Goal: Task Accomplishment & Management: Use online tool/utility

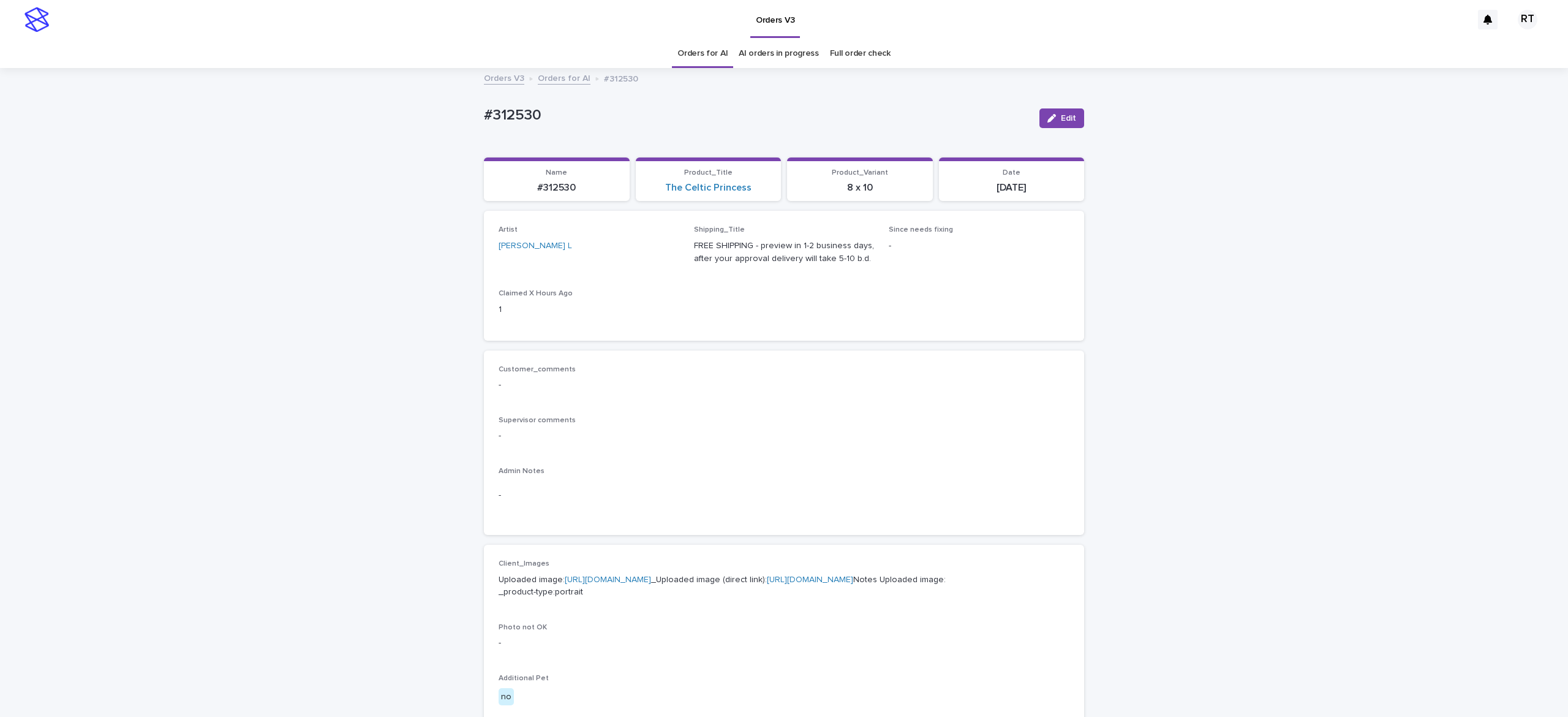
click at [838, 53] on link "Full order check" at bounding box center [860, 53] width 61 height 29
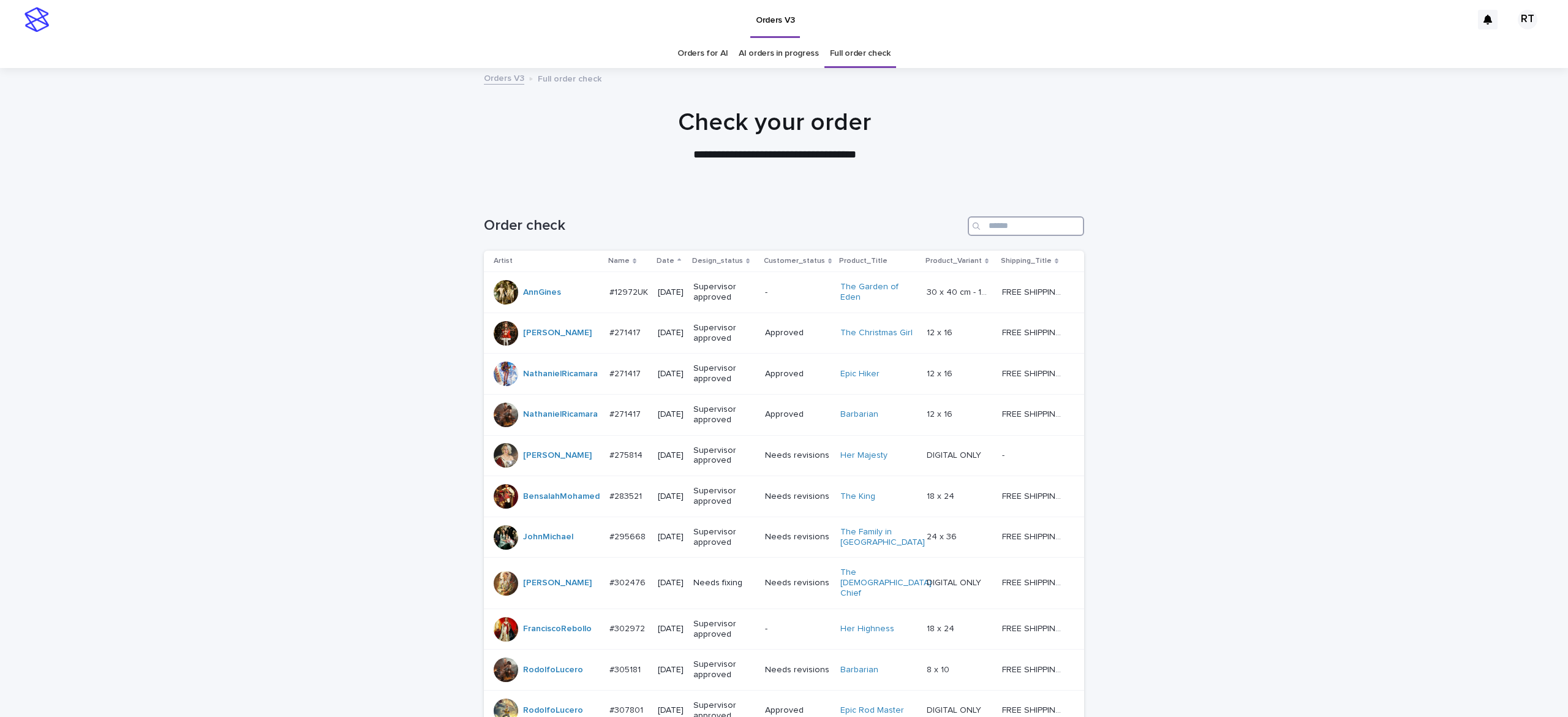
click at [998, 223] on input "Search" at bounding box center [1026, 226] width 116 height 20
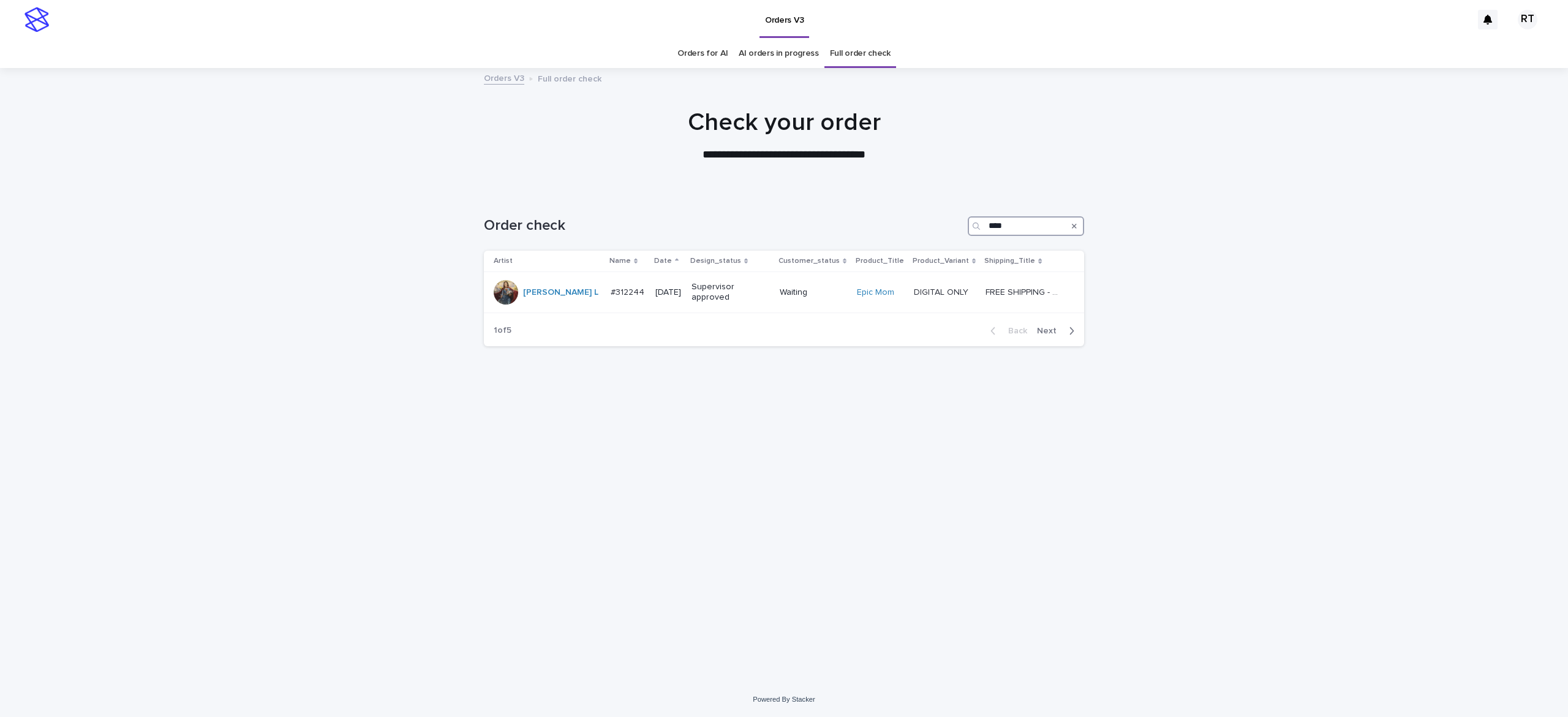
type input "*****"
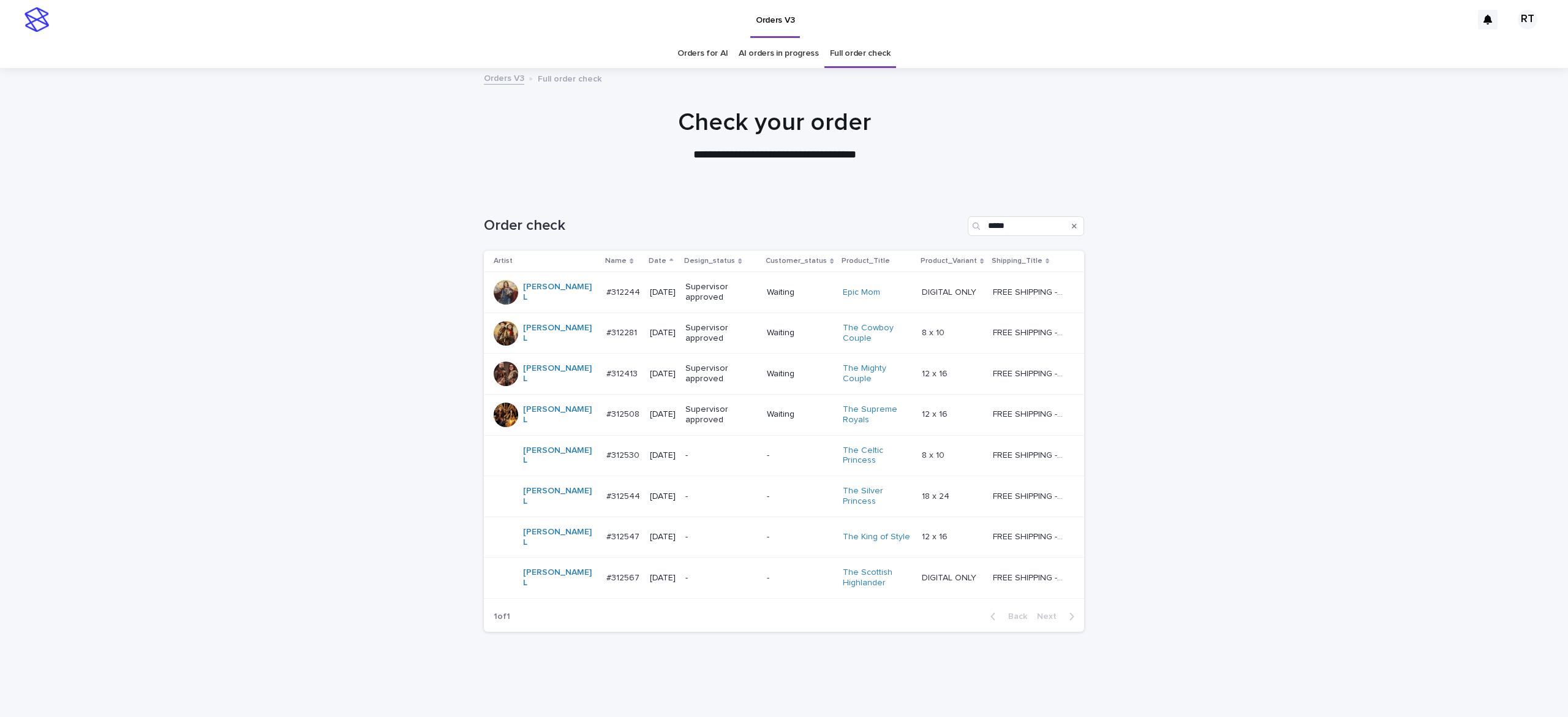
click at [681, 464] on td "-" at bounding box center [721, 455] width 81 height 41
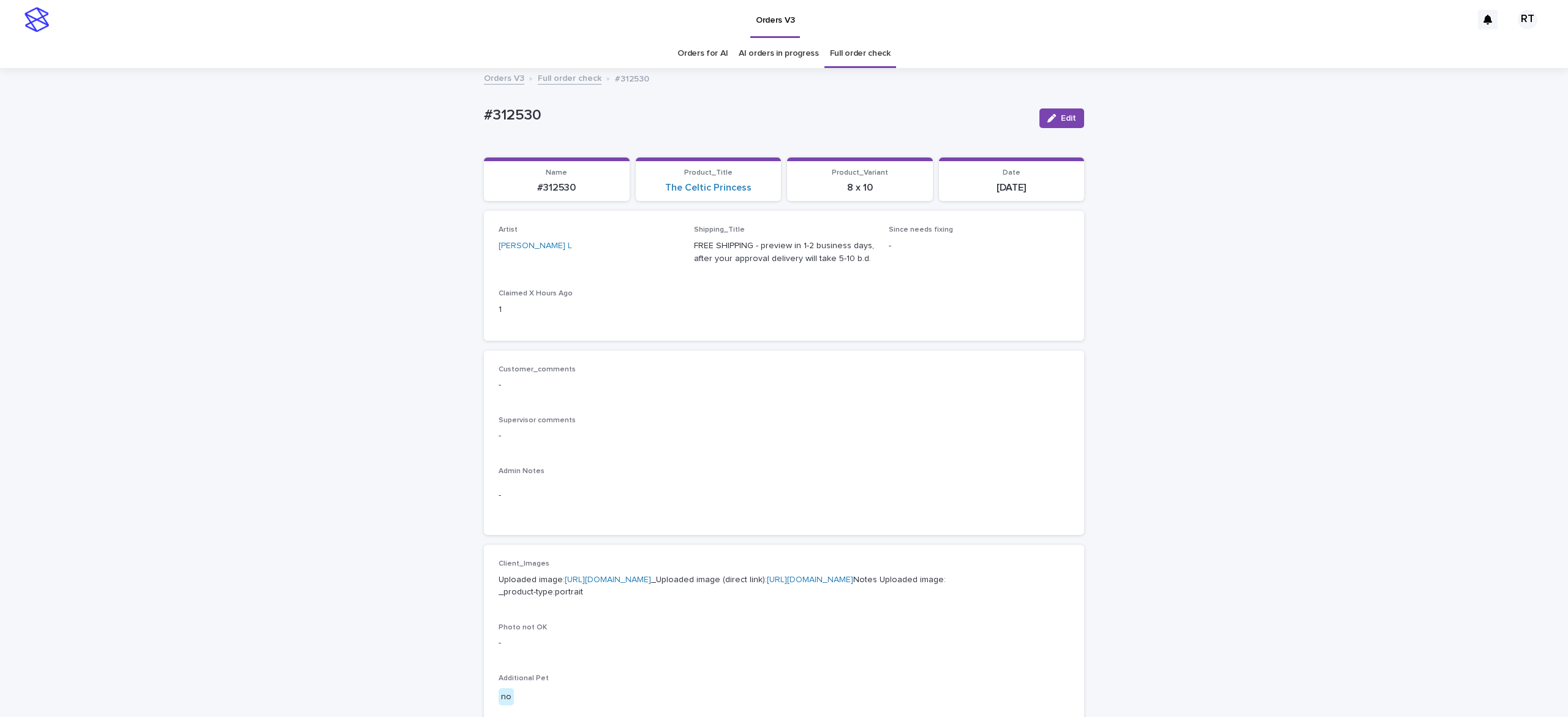
scroll to position [39, 0]
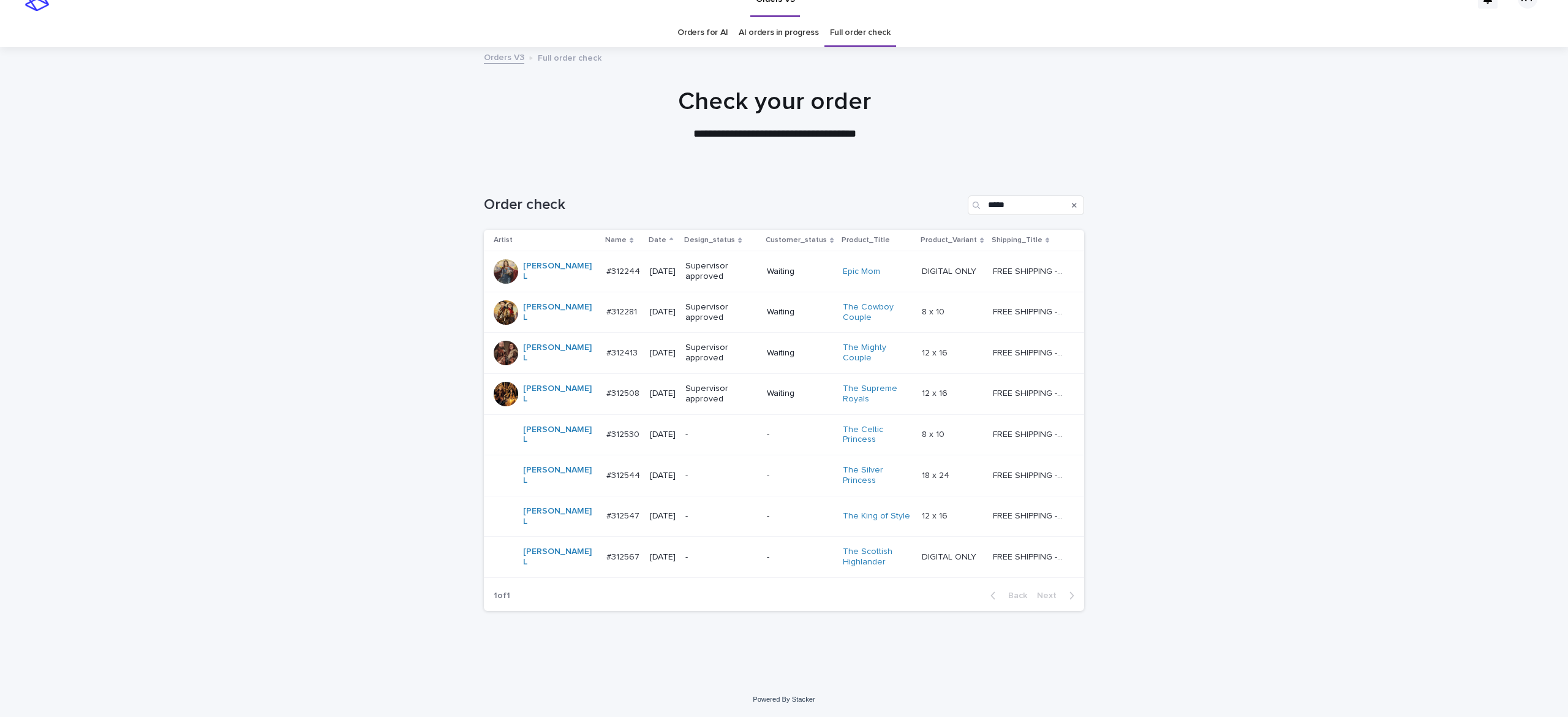
scroll to position [5, 0]
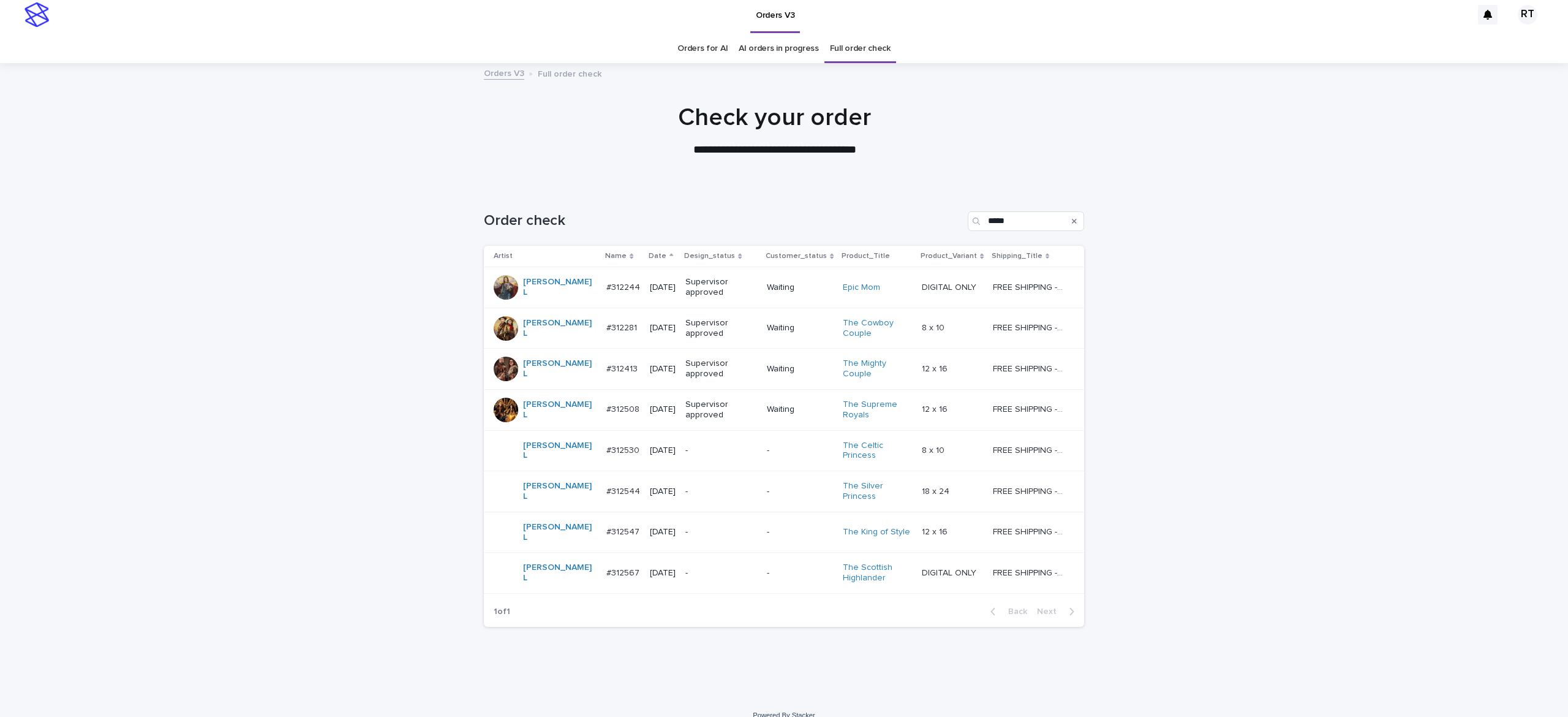
click at [699, 492] on div "-" at bounding box center [721, 492] width 71 height 20
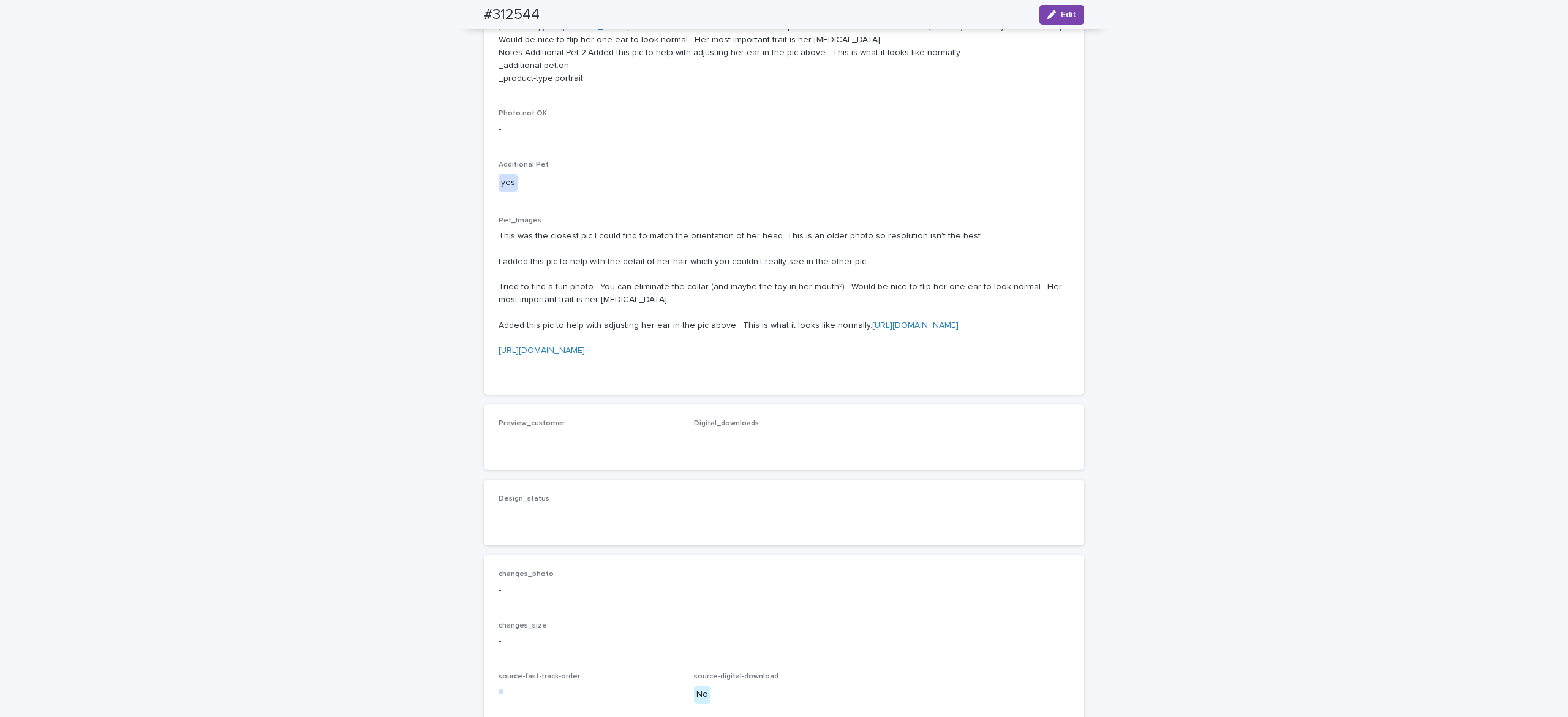
scroll to position [574, 0]
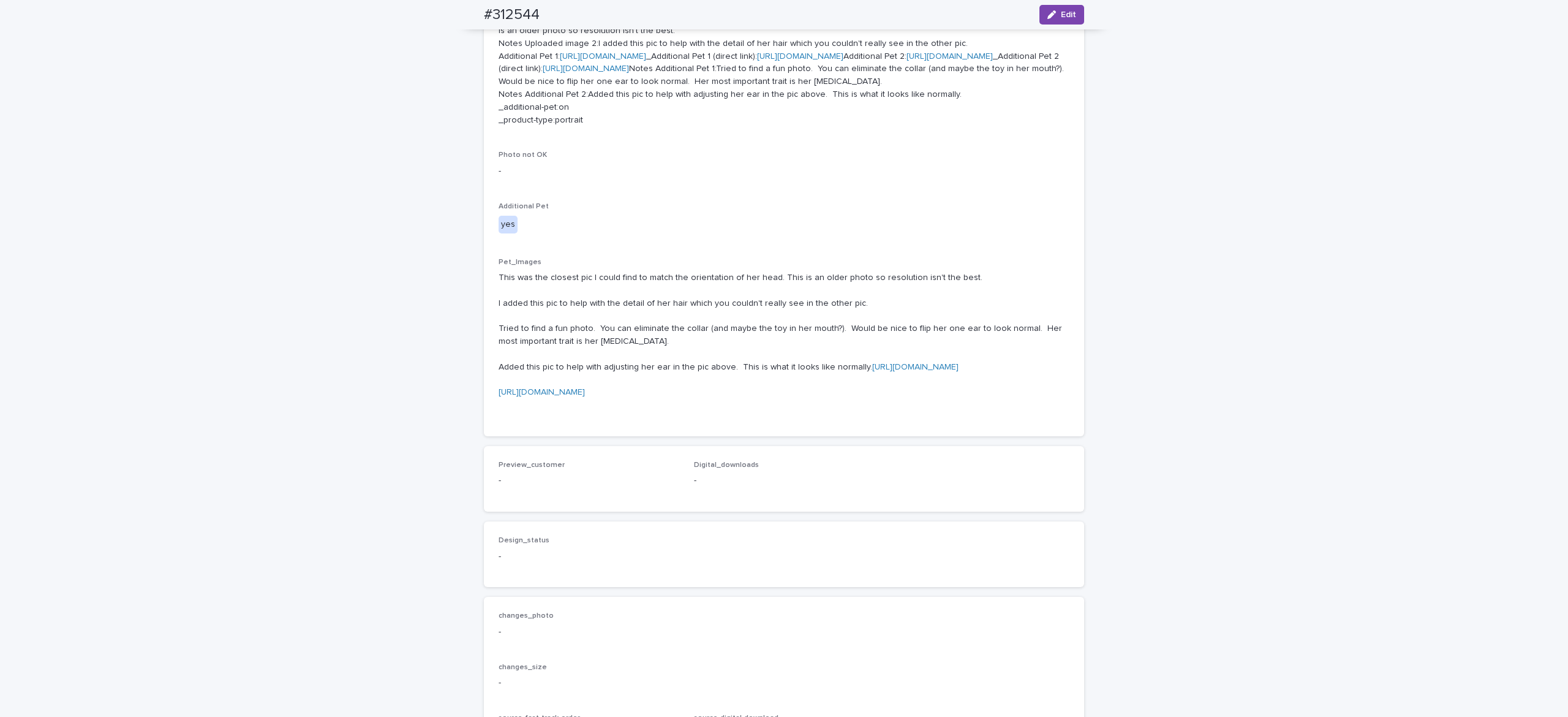
click at [567, 61] on link "[URL][DOMAIN_NAME]" at bounding box center [603, 56] width 86 height 8
click at [906, 61] on link "[URL][DOMAIN_NAME]" at bounding box center [949, 56] width 86 height 8
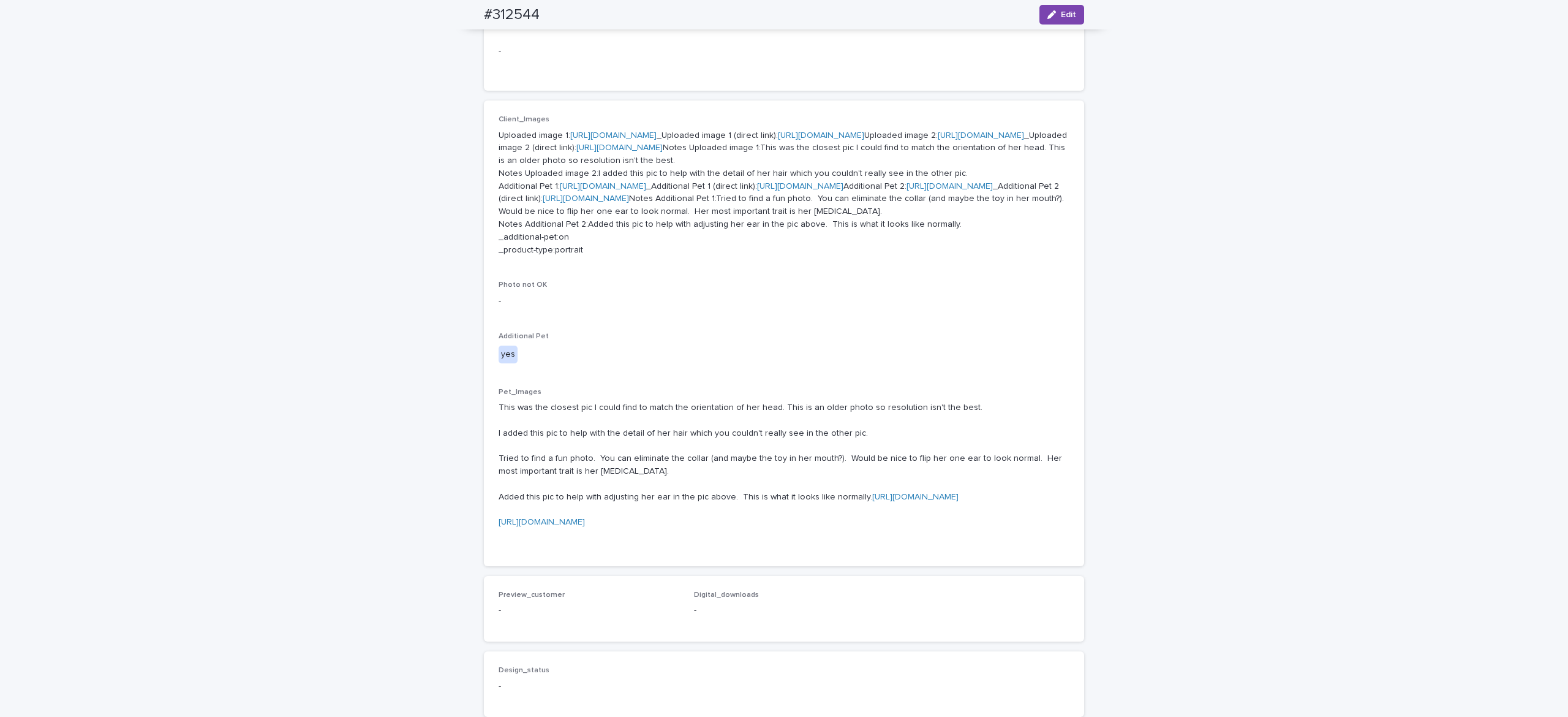
scroll to position [359, 0]
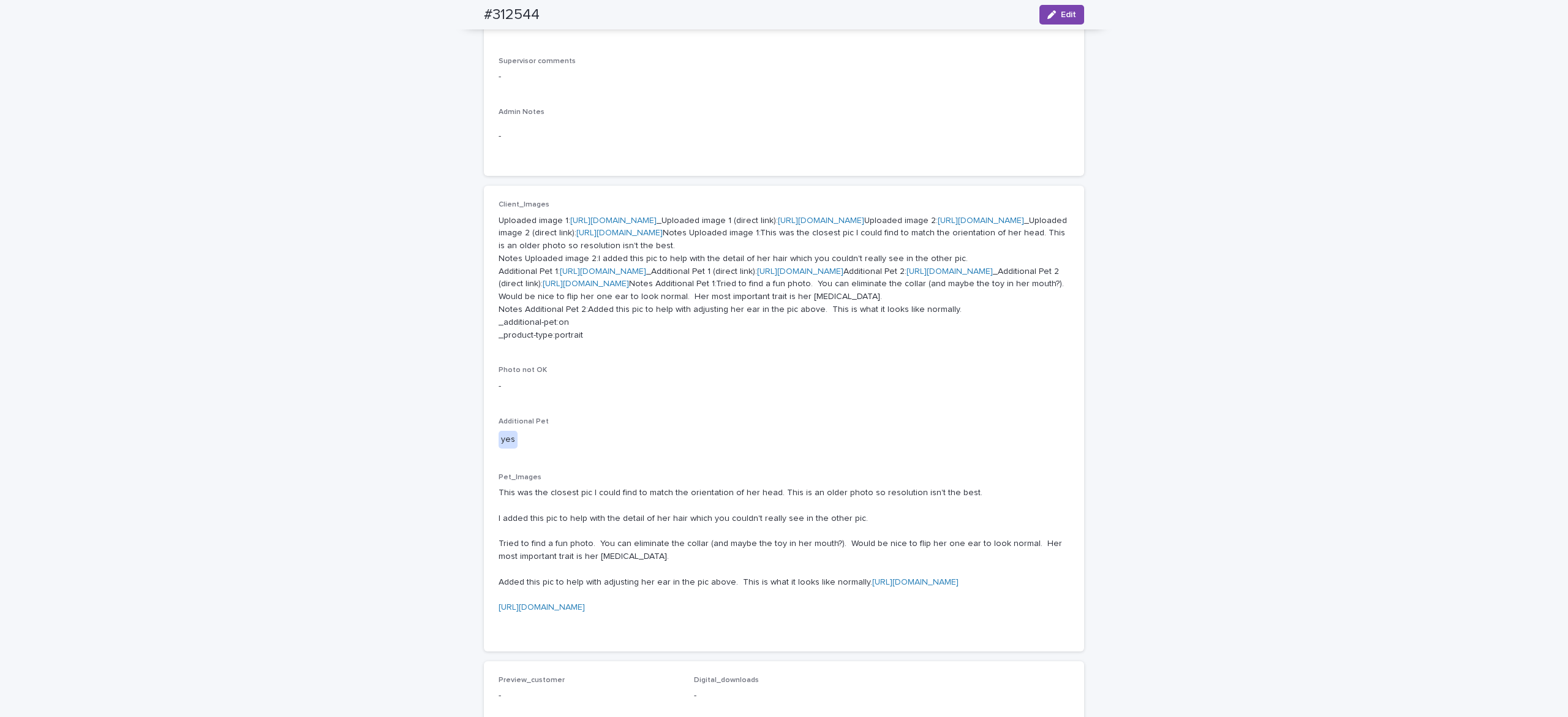
click at [630, 225] on link "[URL][DOMAIN_NAME]" at bounding box center [613, 220] width 86 height 8
click at [938, 225] on link "[URL][DOMAIN_NAME]" at bounding box center [980, 220] width 86 height 8
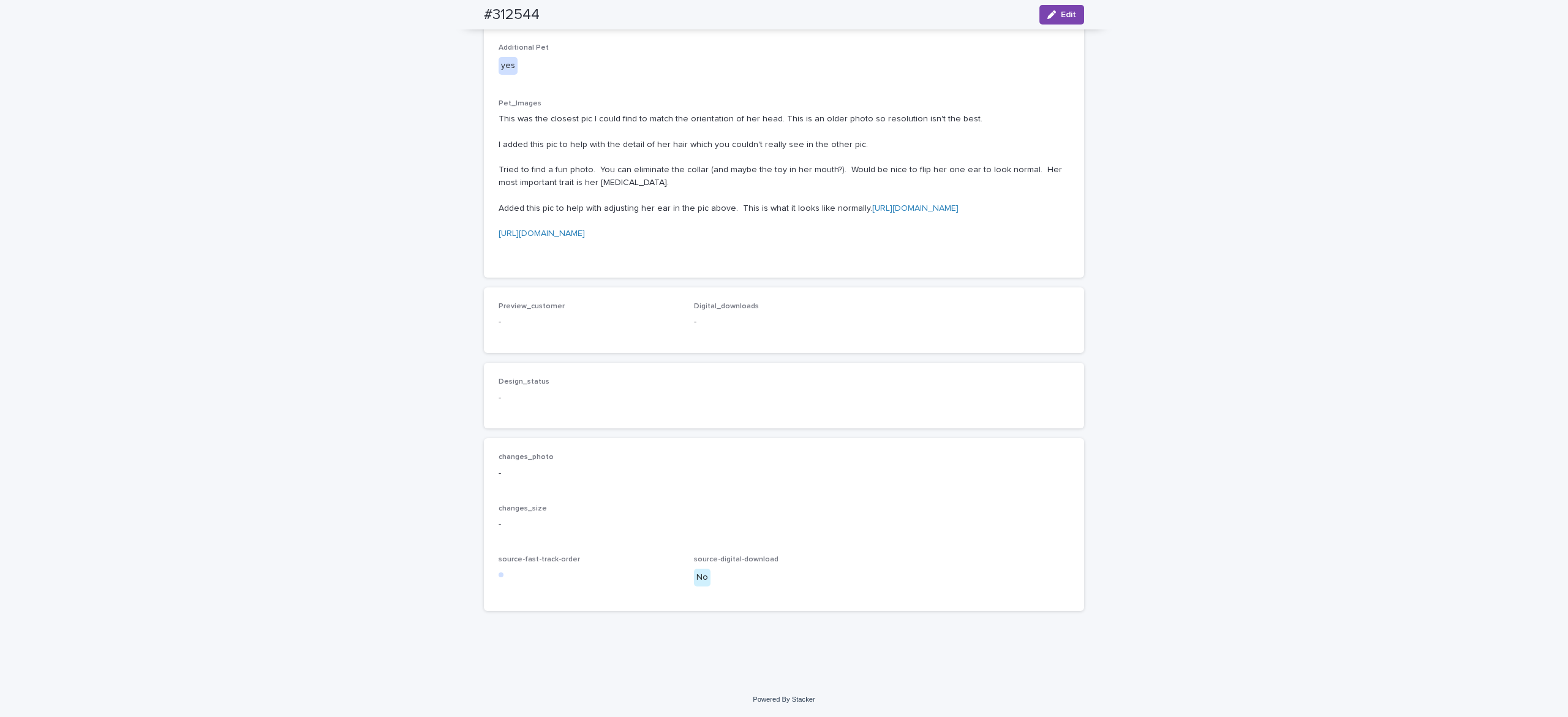
scroll to position [999, 0]
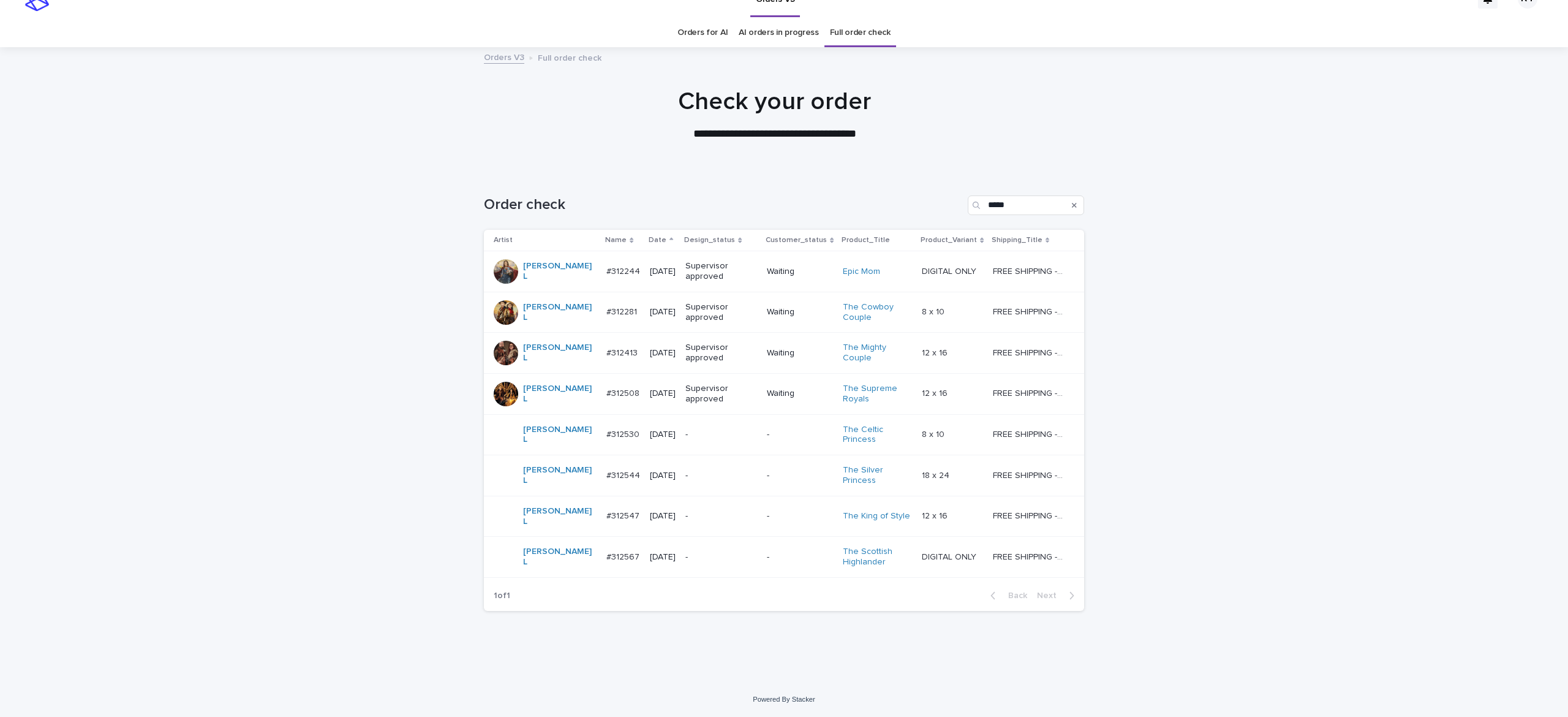
scroll to position [5, 0]
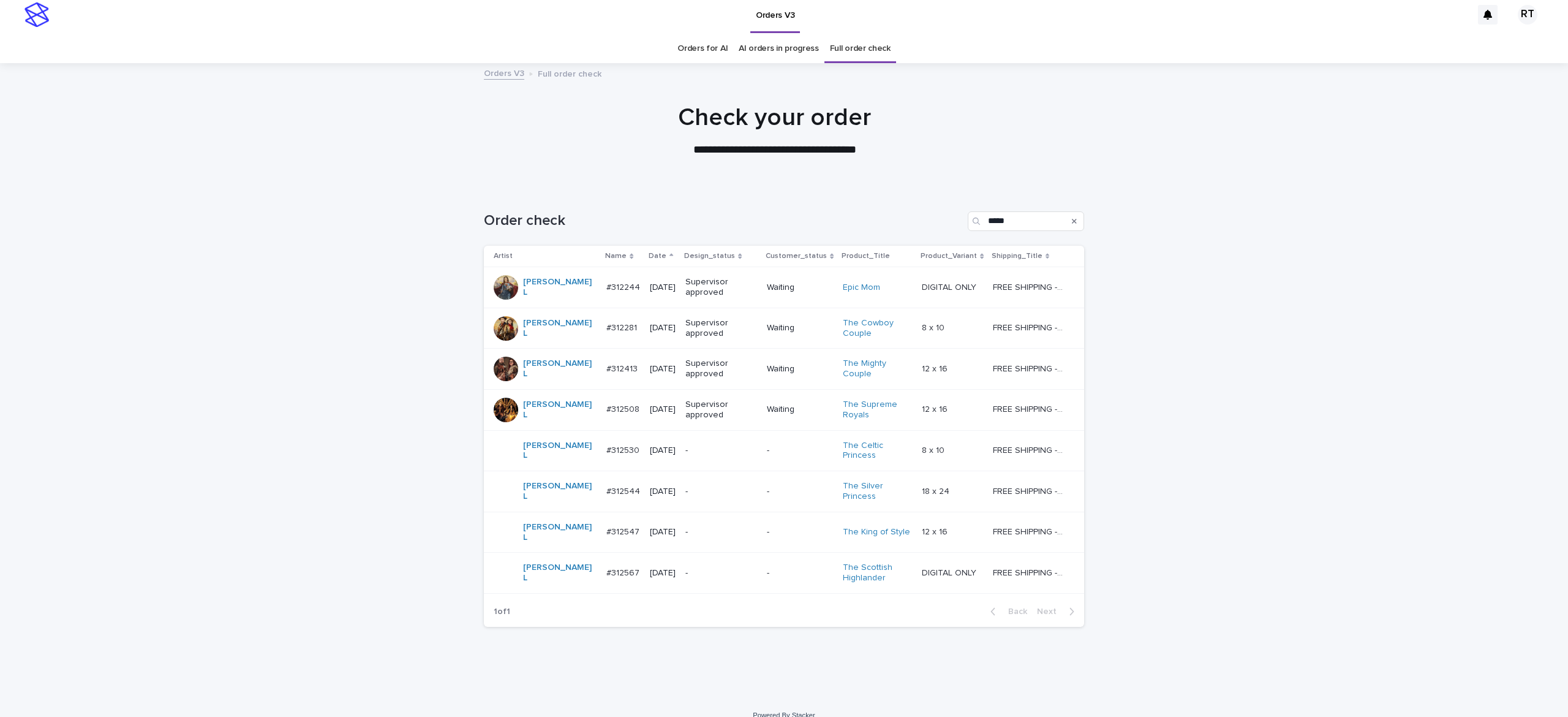
click at [711, 527] on p "-" at bounding box center [721, 532] width 71 height 11
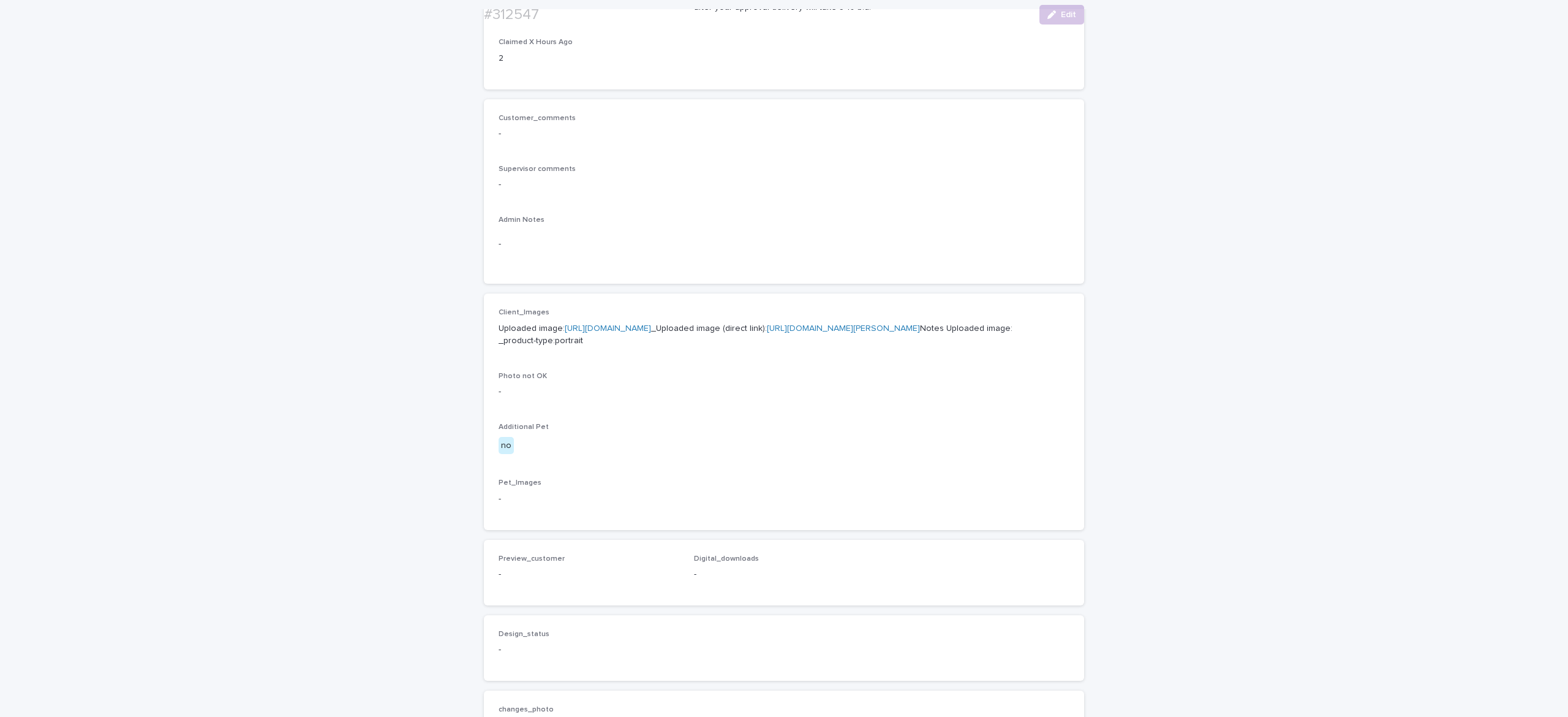
scroll to position [361, 0]
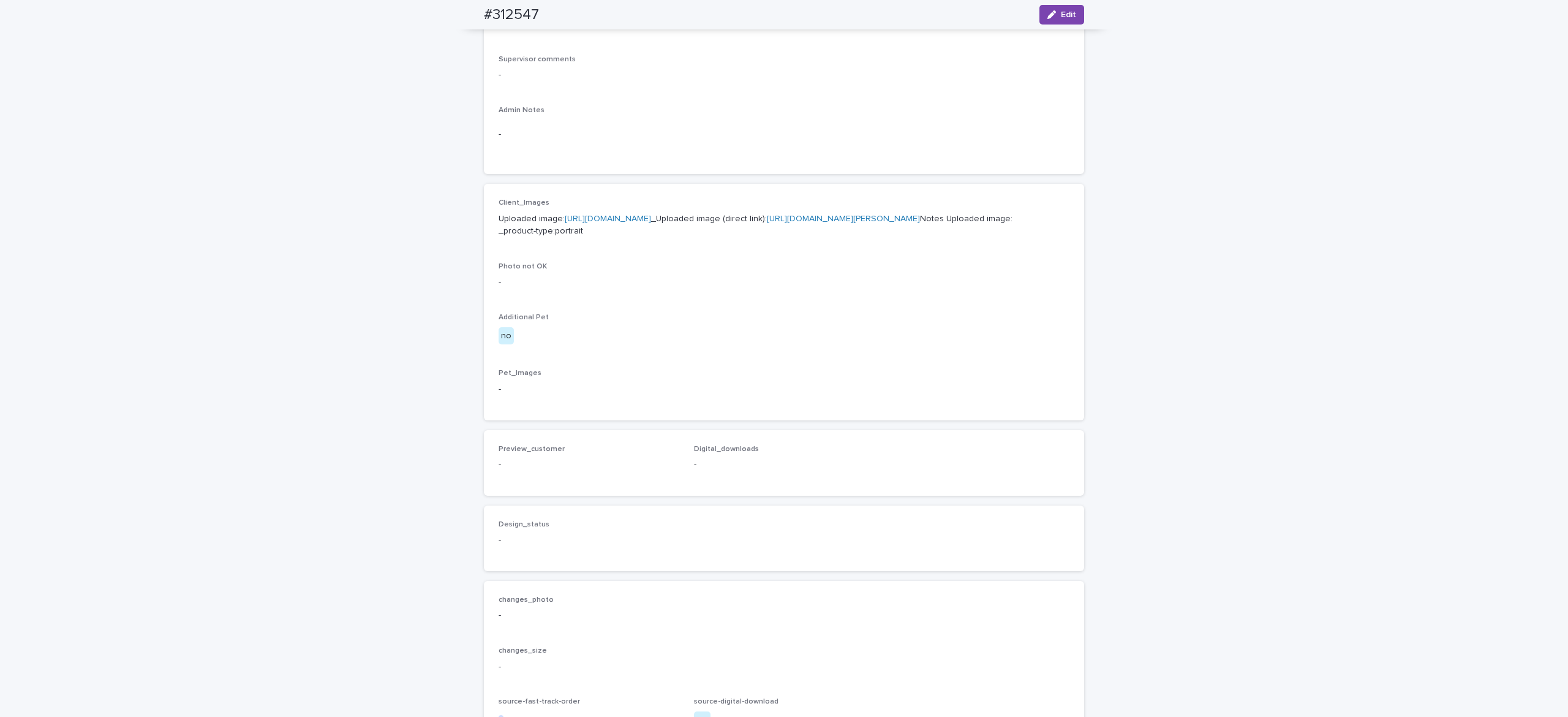
click at [618, 223] on link "[URL][DOMAIN_NAME]" at bounding box center [608, 218] width 86 height 8
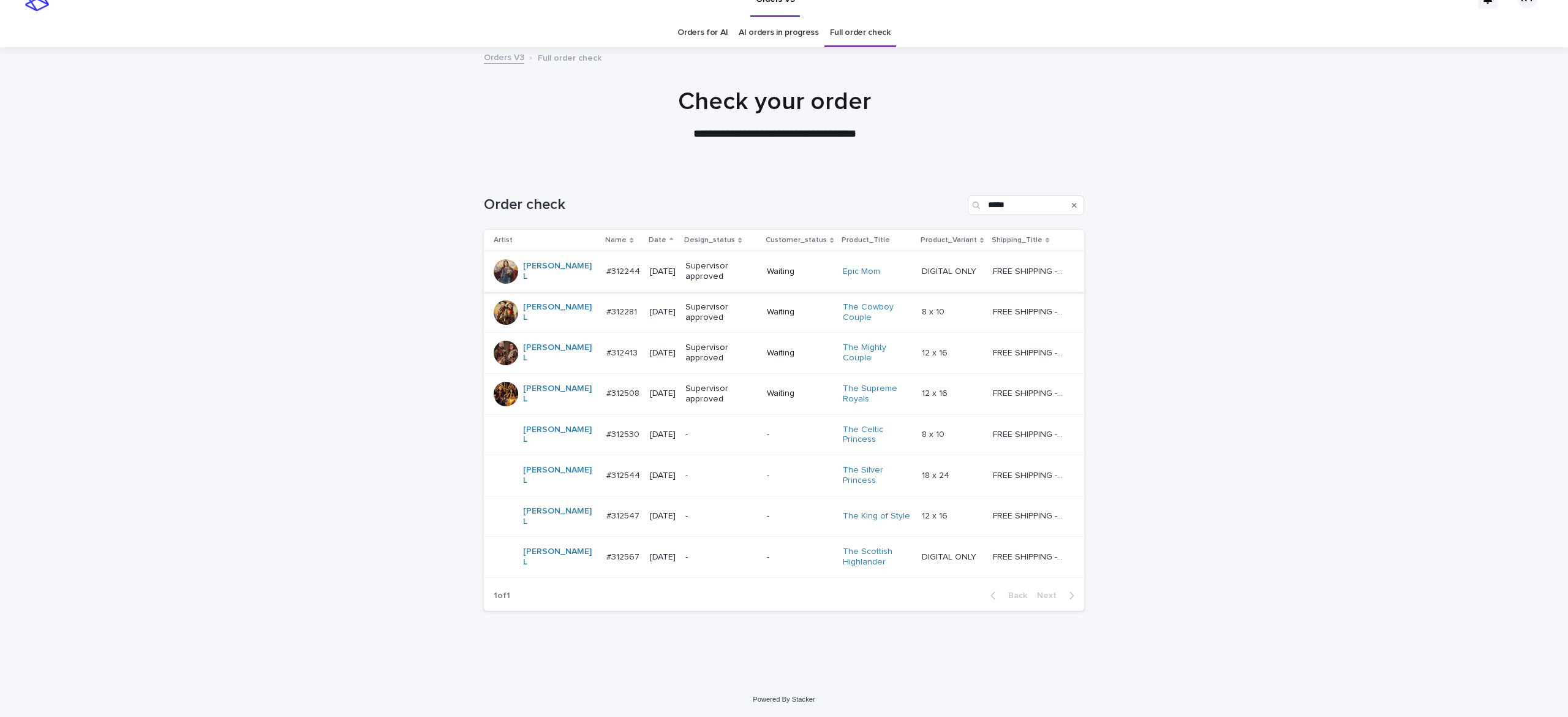
scroll to position [5, 0]
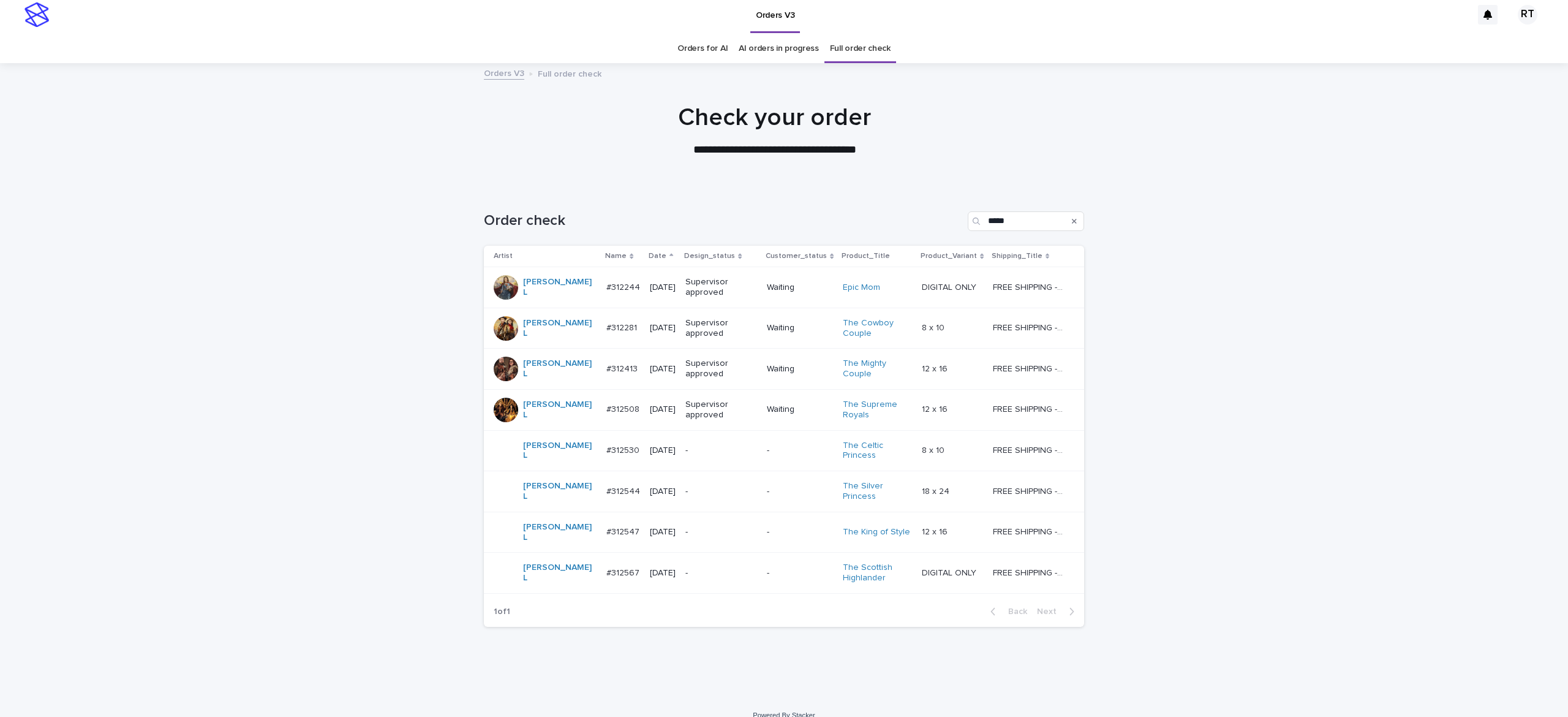
click at [696, 568] on p "-" at bounding box center [721, 573] width 71 height 11
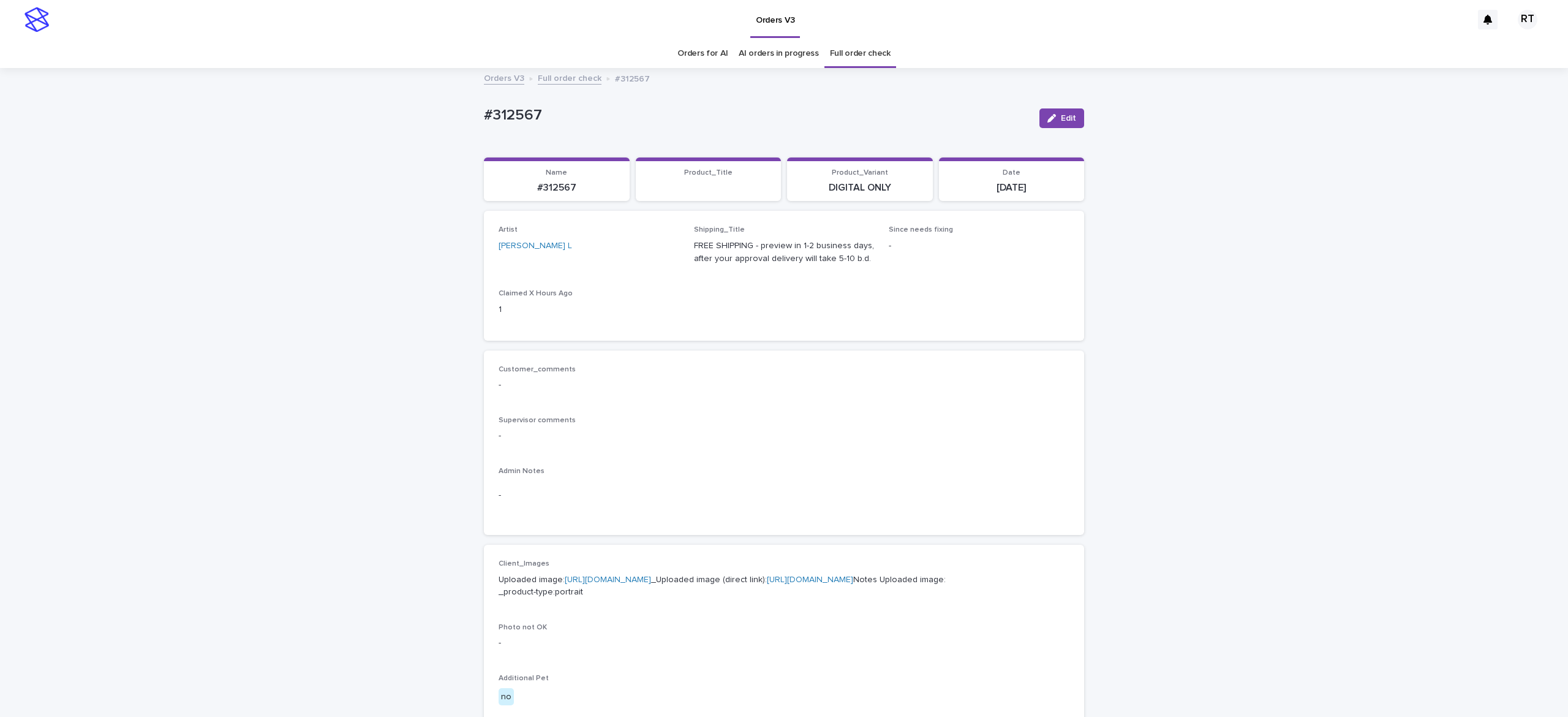
scroll to position [230, 0]
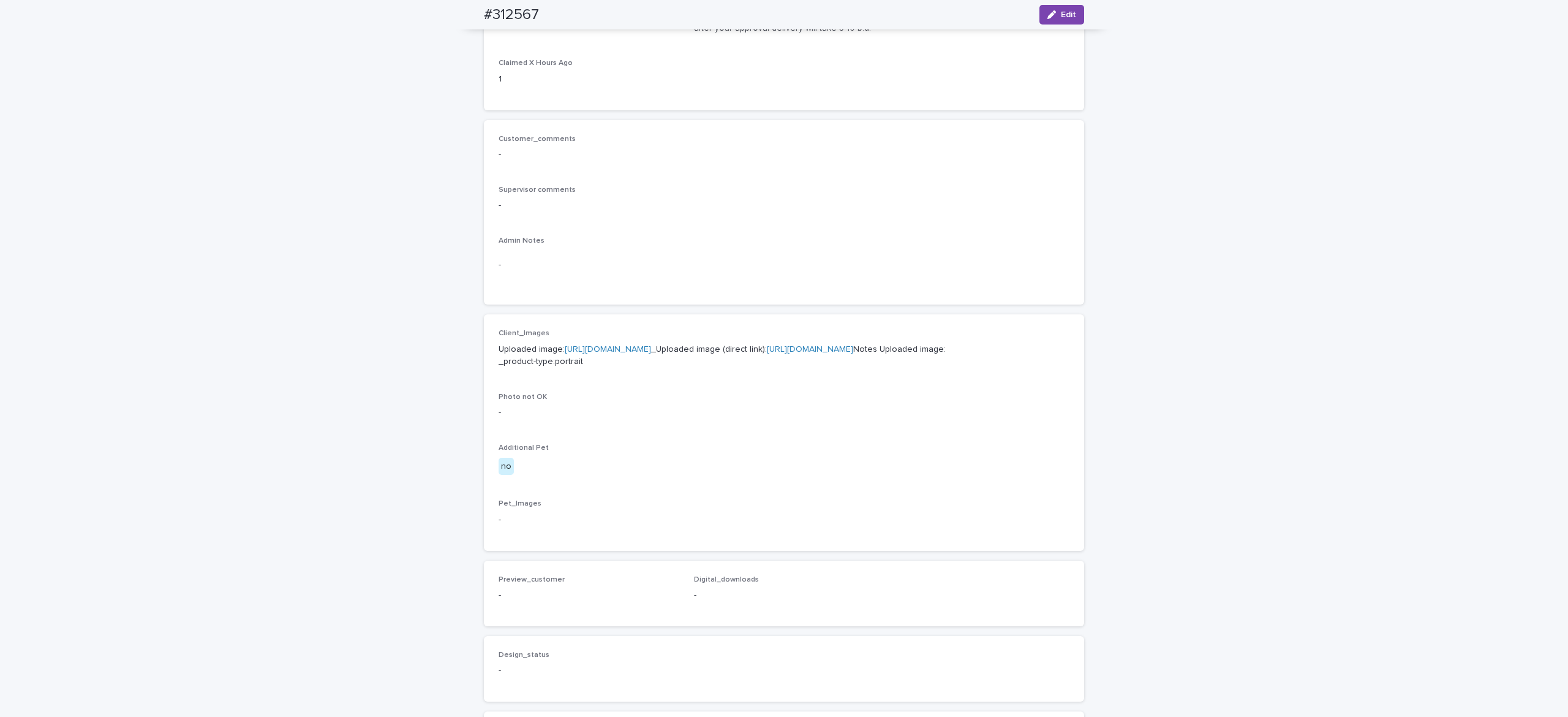
click at [610, 353] on link "[URL][DOMAIN_NAME]" at bounding box center [608, 349] width 86 height 8
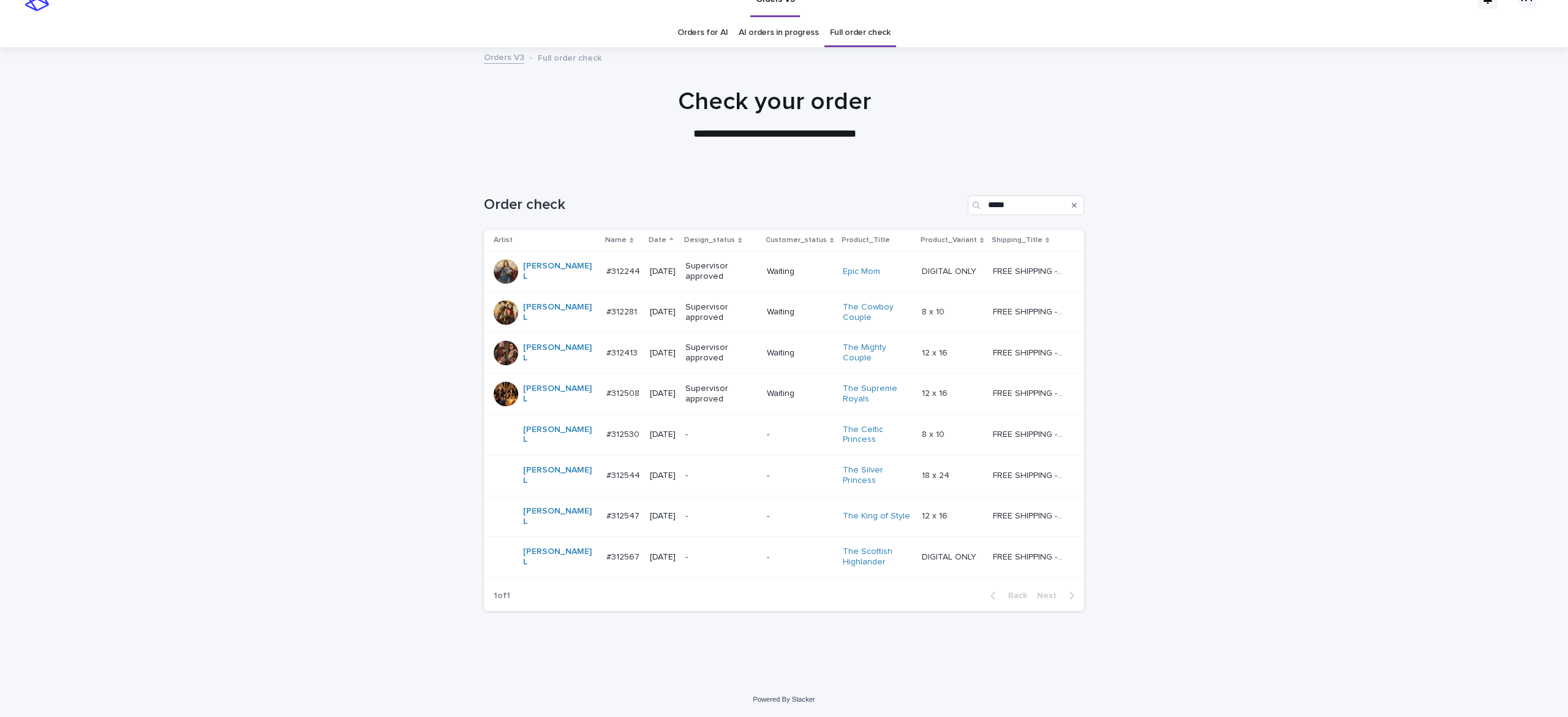
scroll to position [5, 0]
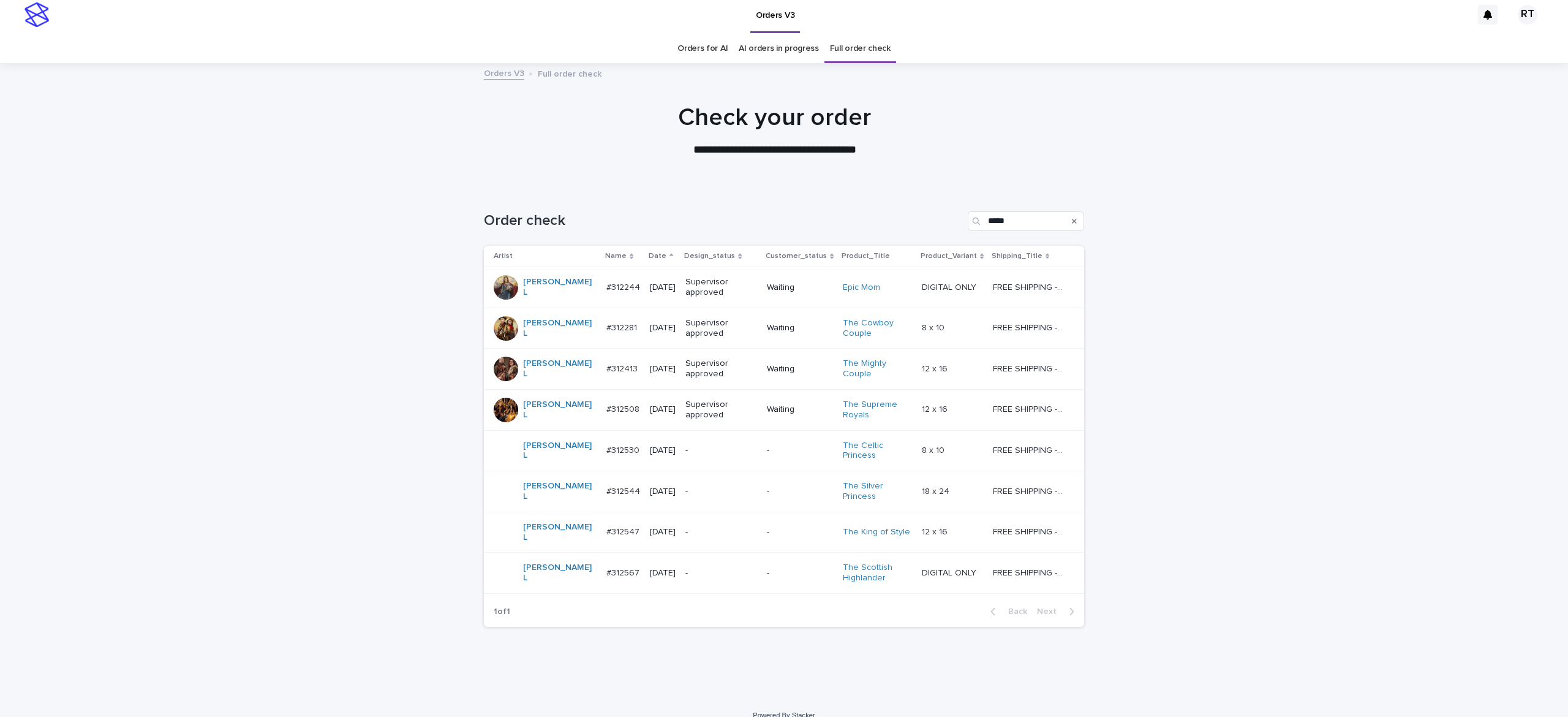
click at [691, 563] on div "-" at bounding box center [721, 573] width 71 height 20
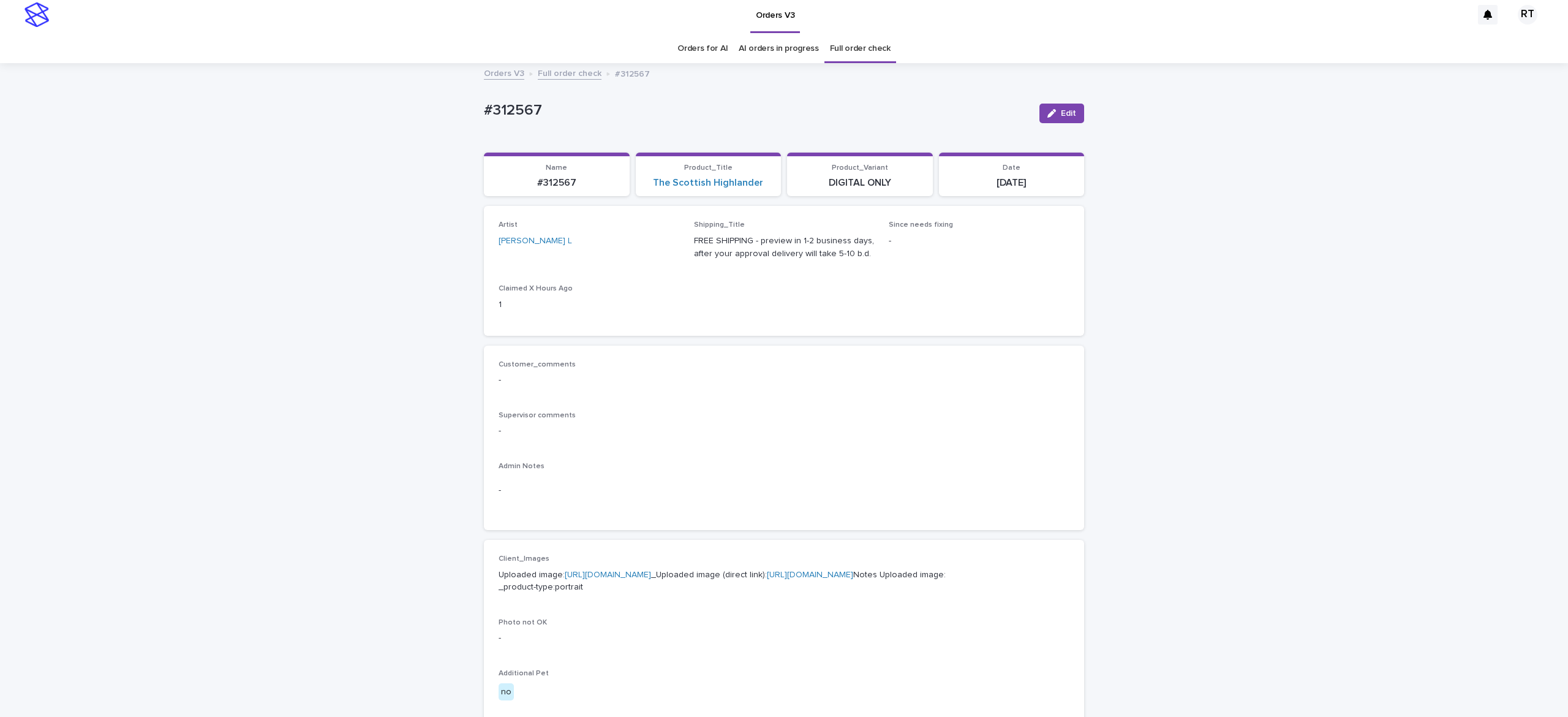
scroll to position [39, 0]
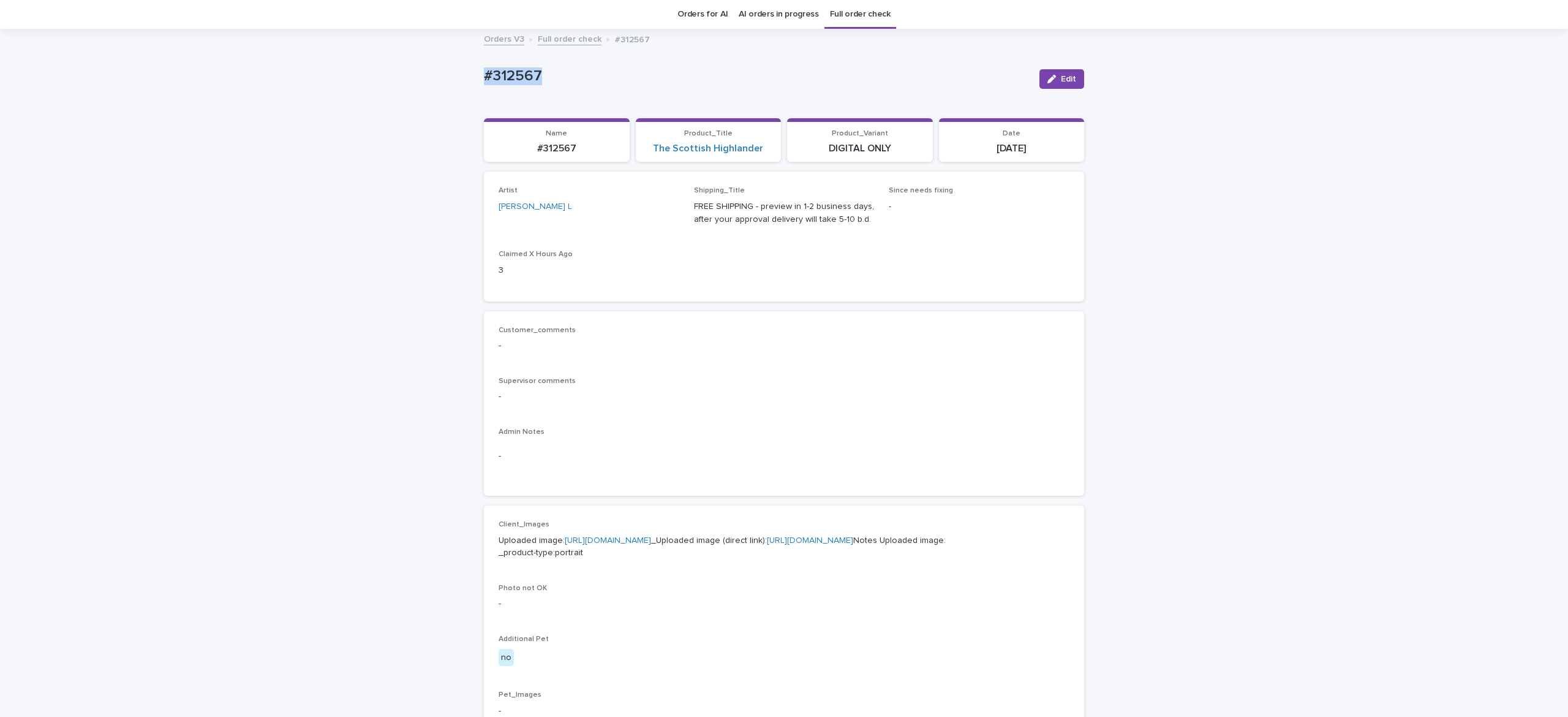
click at [618, 63] on div "Loading... Saving… Loading... Saving… #312567 Edit #312567 Edit Sorry, there wa…" at bounding box center [784, 588] width 1568 height 1116
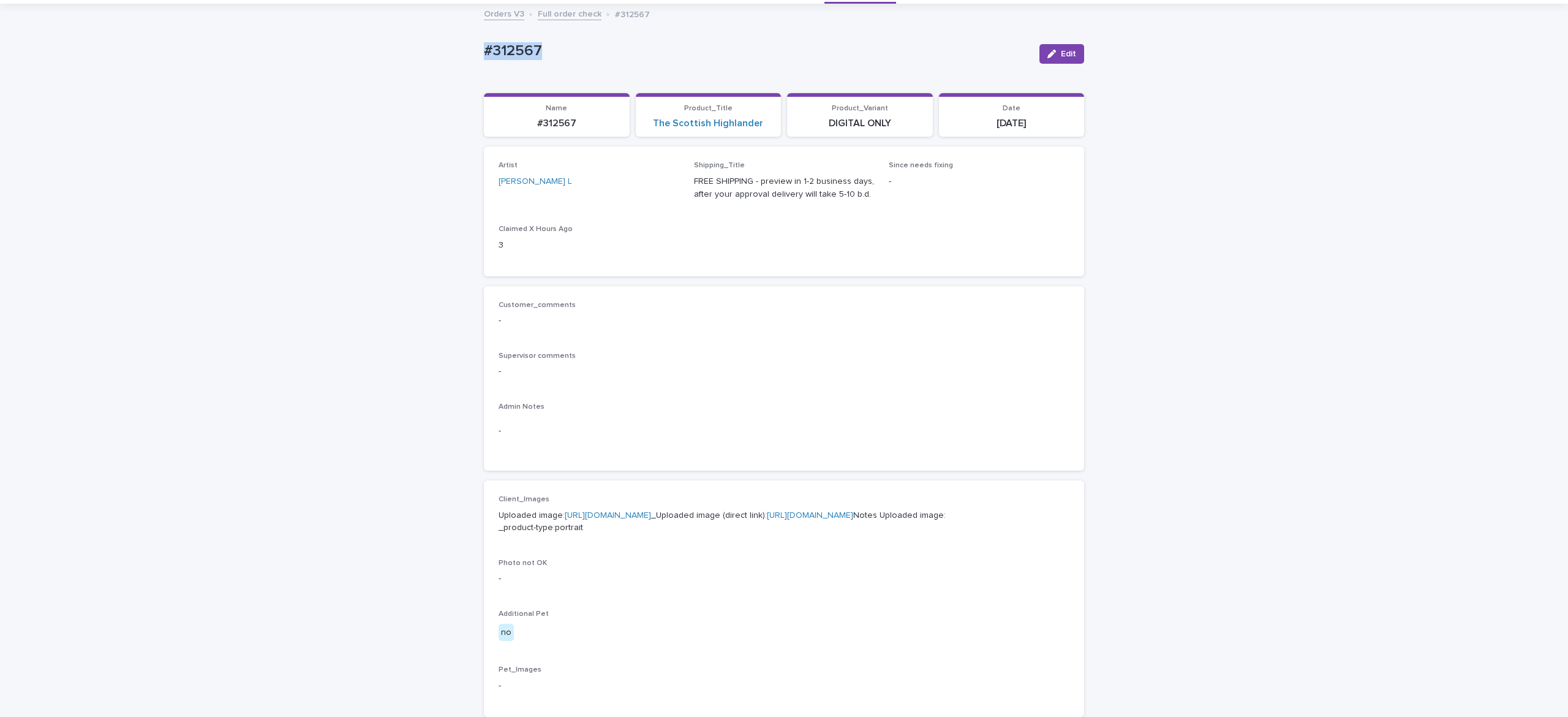
scroll to position [72, 0]
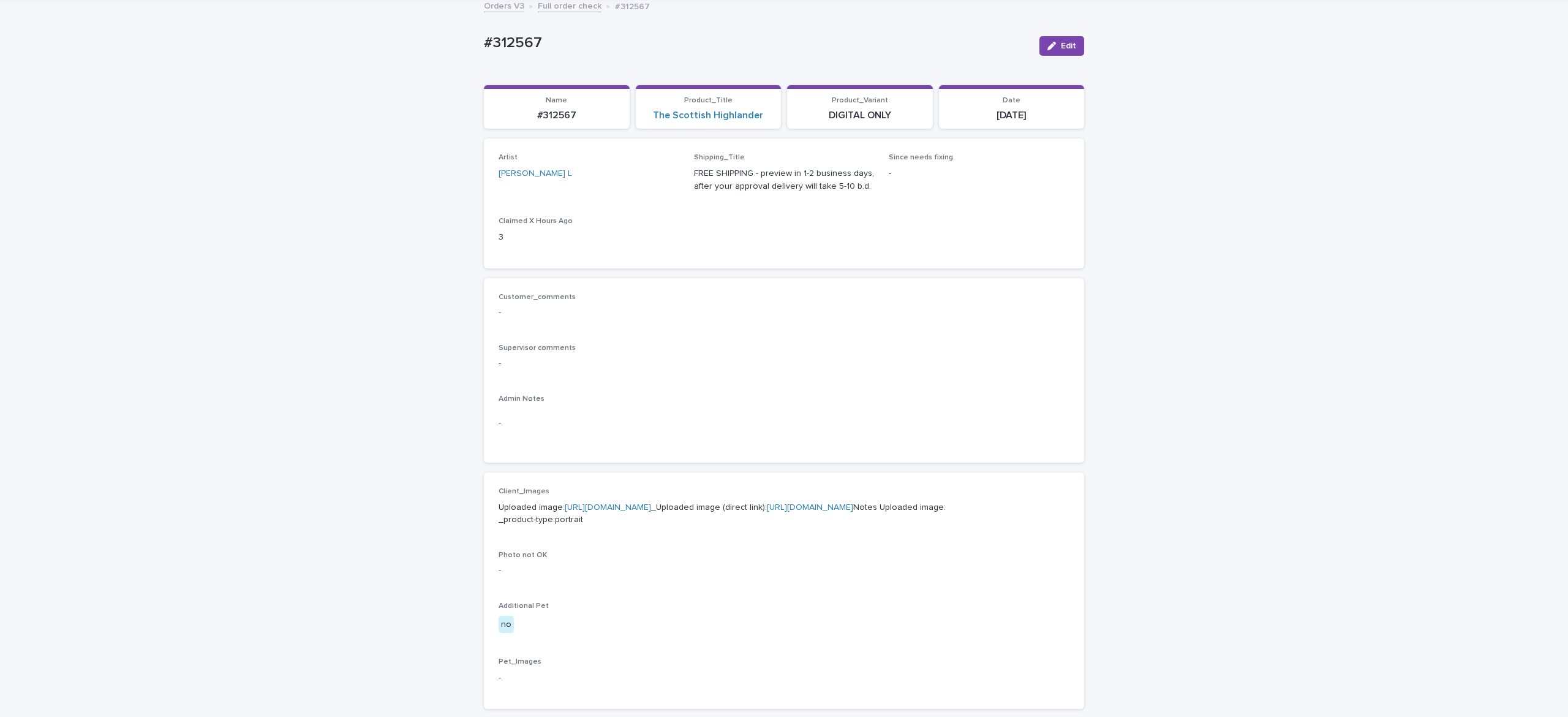
click at [612, 513] on p "Uploaded image: [URL][DOMAIN_NAME] _Uploaded image (direct link): [URL][DOMAIN_…" at bounding box center [784, 514] width 571 height 26
click at [624, 512] on link "[URL][DOMAIN_NAME]" at bounding box center [608, 507] width 86 height 8
drag, startPoint x: 449, startPoint y: 28, endPoint x: 696, endPoint y: 48, distance: 247.8
click at [641, 35] on div "Loading... Saving… Loading... Saving… #312567 Edit #312567 Edit Sorry, there wa…" at bounding box center [784, 555] width 1568 height 1116
copy p "#312567"
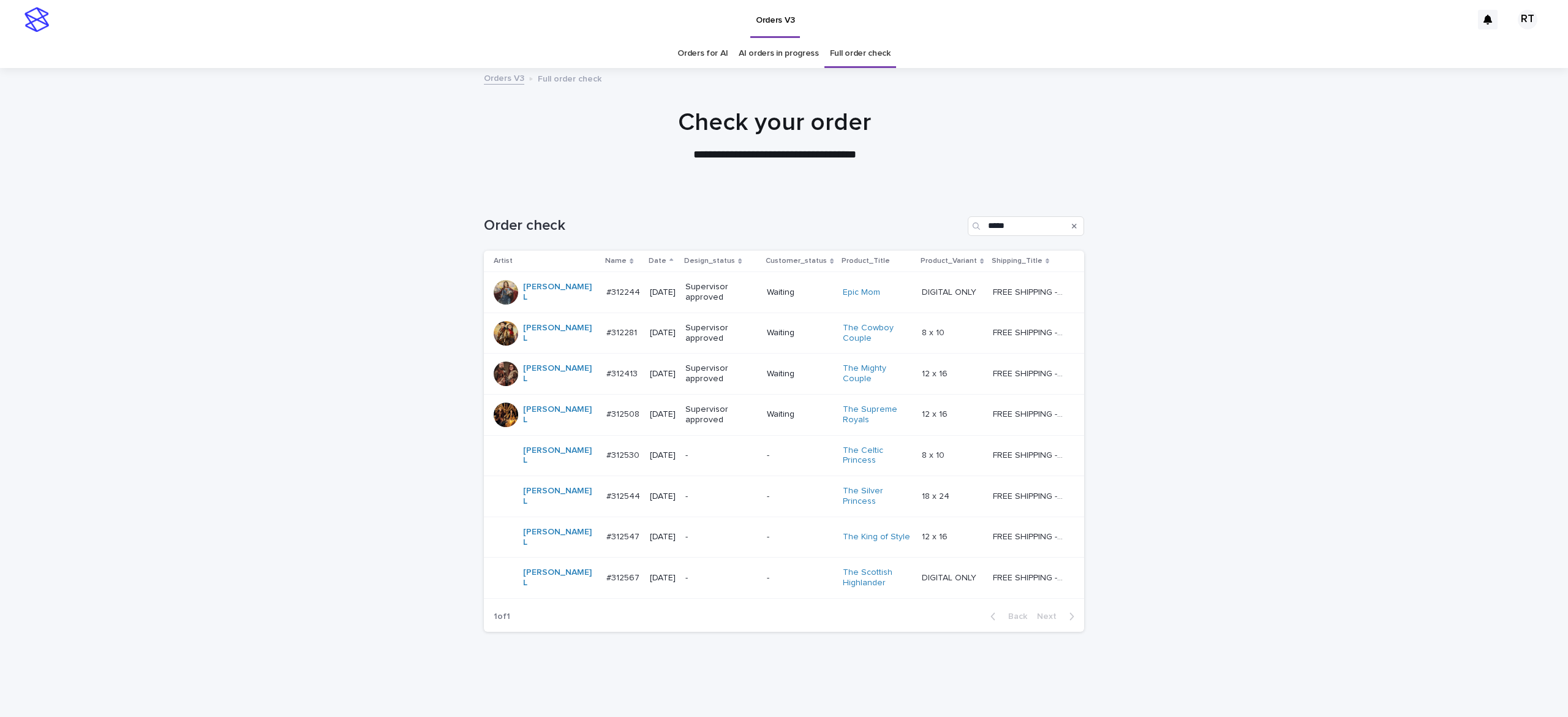
drag, startPoint x: 363, startPoint y: 126, endPoint x: 370, endPoint y: 126, distance: 7.0
click at [369, 129] on div "**********" at bounding box center [775, 135] width 1549 height 55
click at [685, 457] on p "-" at bounding box center [721, 455] width 71 height 11
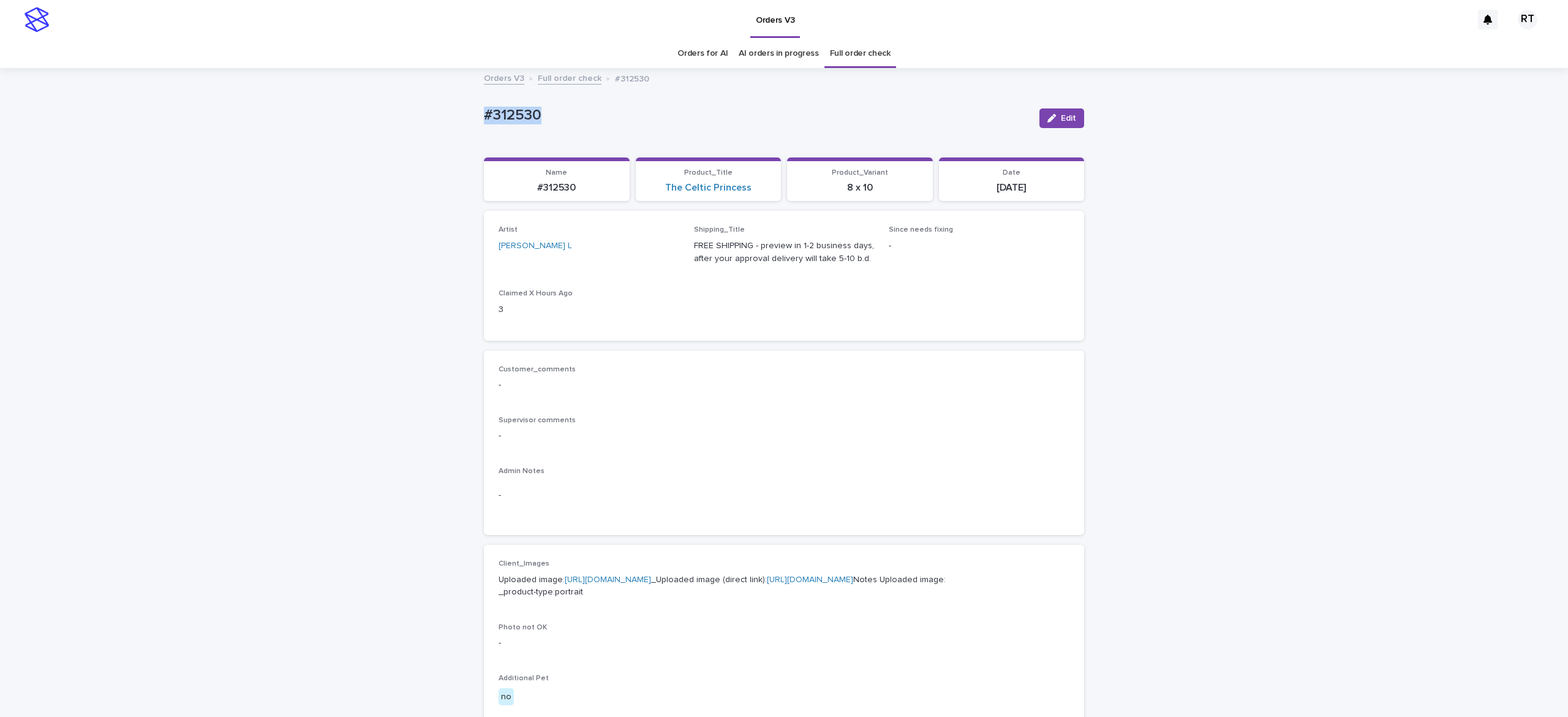
drag, startPoint x: 452, startPoint y: 107, endPoint x: 594, endPoint y: 114, distance: 142.2
click at [589, 114] on div "Loading... Saving… Loading... Saving… #312530 Edit #312530 Edit Sorry, there wa…" at bounding box center [784, 627] width 1568 height 1116
copy p "#312530"
click at [631, 584] on link "[URL][DOMAIN_NAME]" at bounding box center [608, 579] width 86 height 8
copy p "#312530"
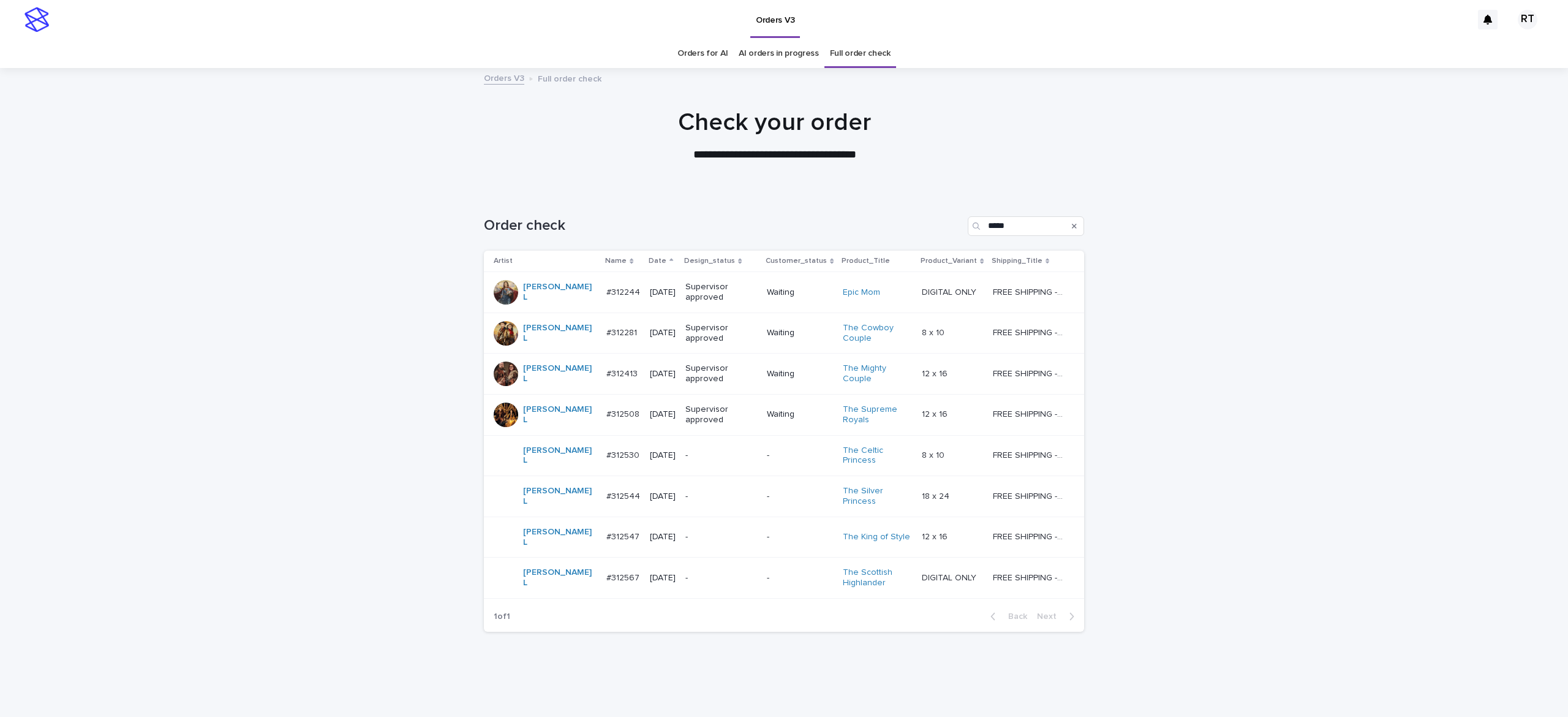
scroll to position [5, 0]
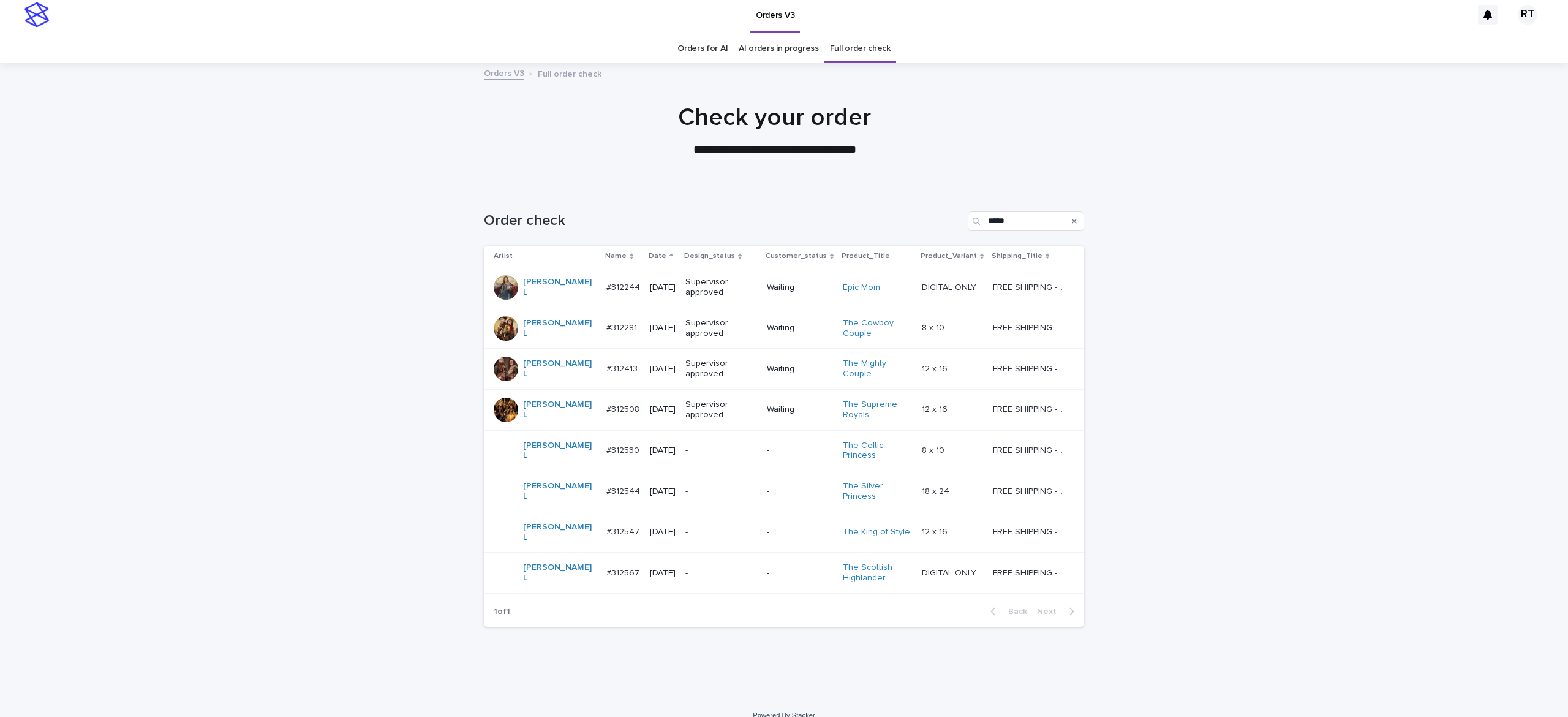
drag, startPoint x: 237, startPoint y: 122, endPoint x: 290, endPoint y: 136, distance: 54.8
click at [248, 123] on div "**********" at bounding box center [775, 130] width 1549 height 55
click at [696, 527] on p "-" at bounding box center [721, 532] width 71 height 11
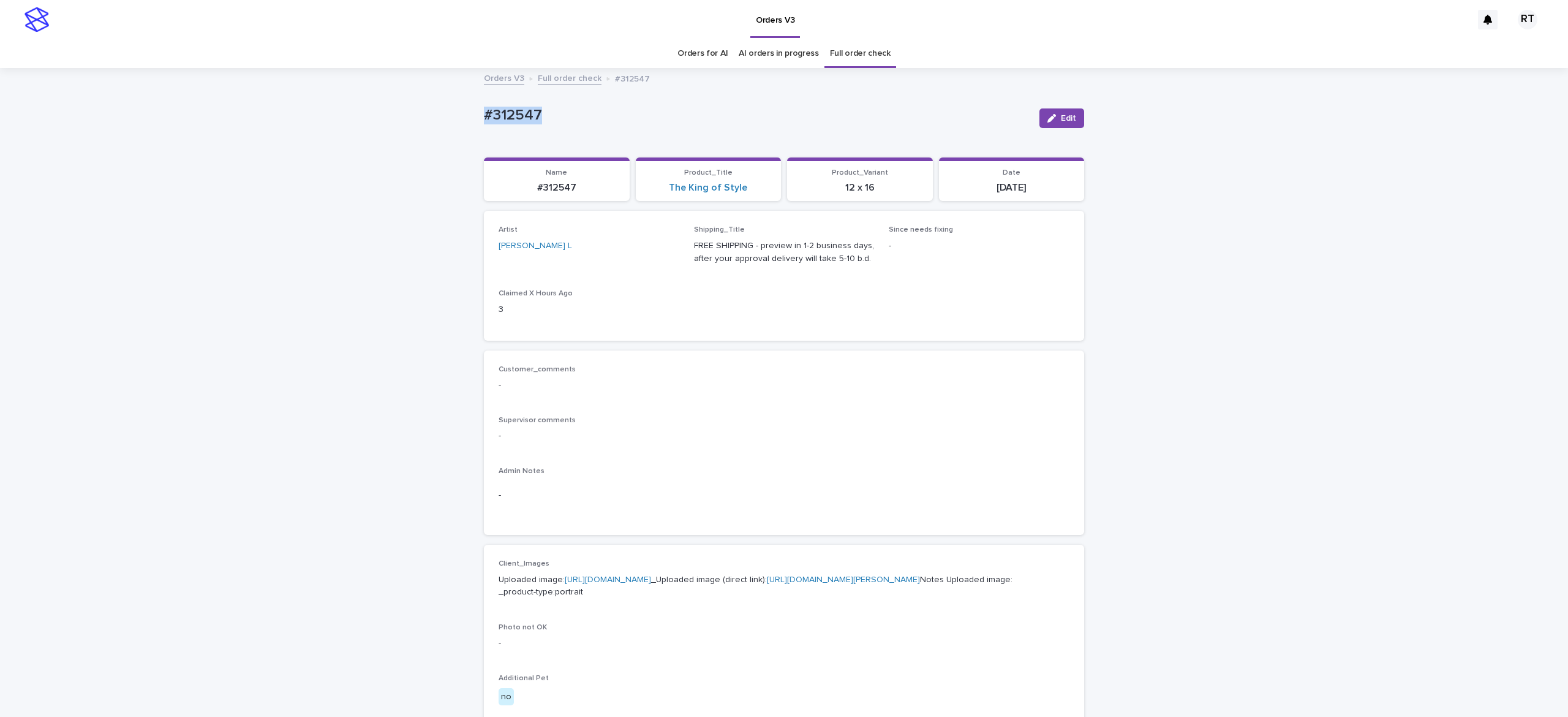
drag, startPoint x: 442, startPoint y: 101, endPoint x: 616, endPoint y: 107, distance: 174.1
click at [596, 107] on div "Loading... Saving… Loading... Saving… #312547 Edit #312547 Edit Sorry, there wa…" at bounding box center [784, 627] width 1568 height 1116
copy p "#312547"
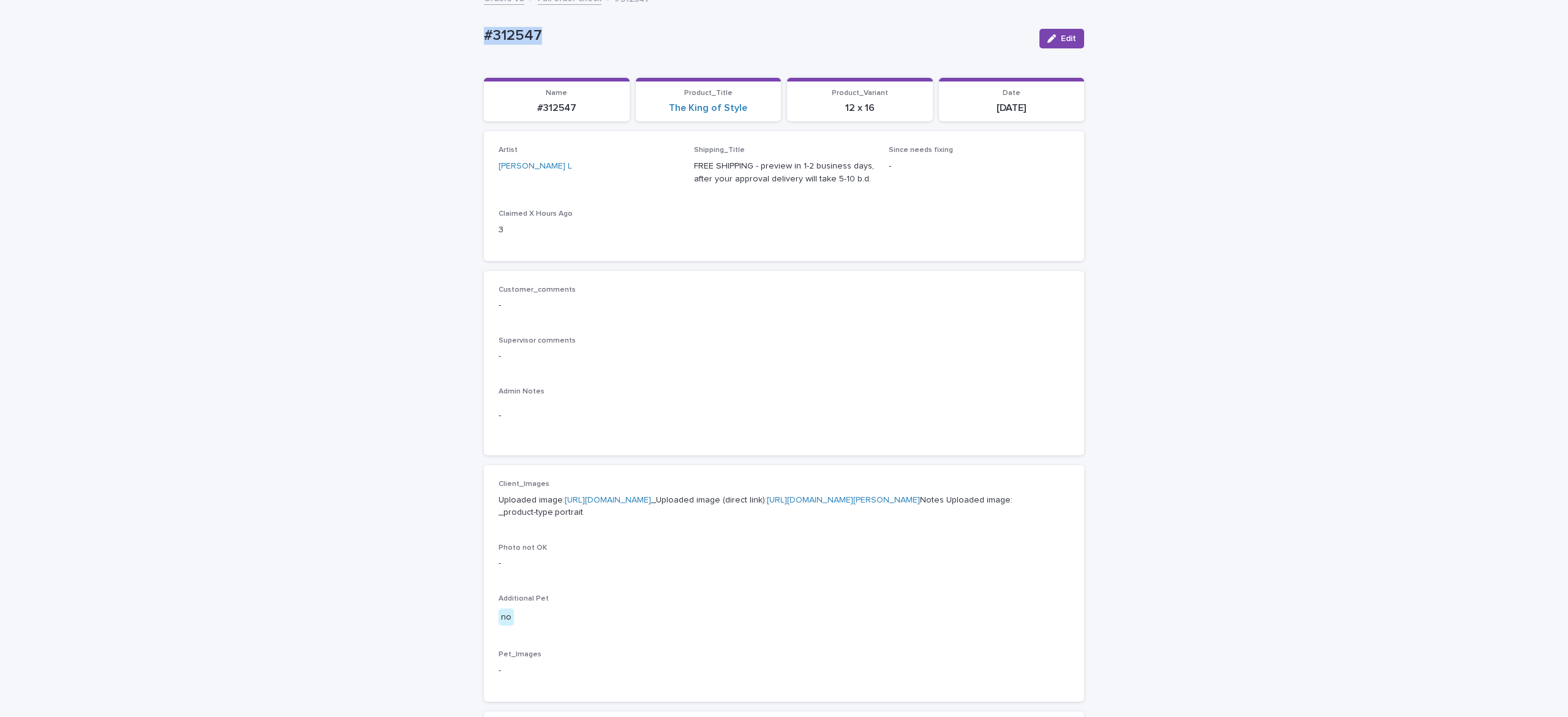
click at [569, 504] on link "[URL][DOMAIN_NAME]" at bounding box center [608, 499] width 86 height 8
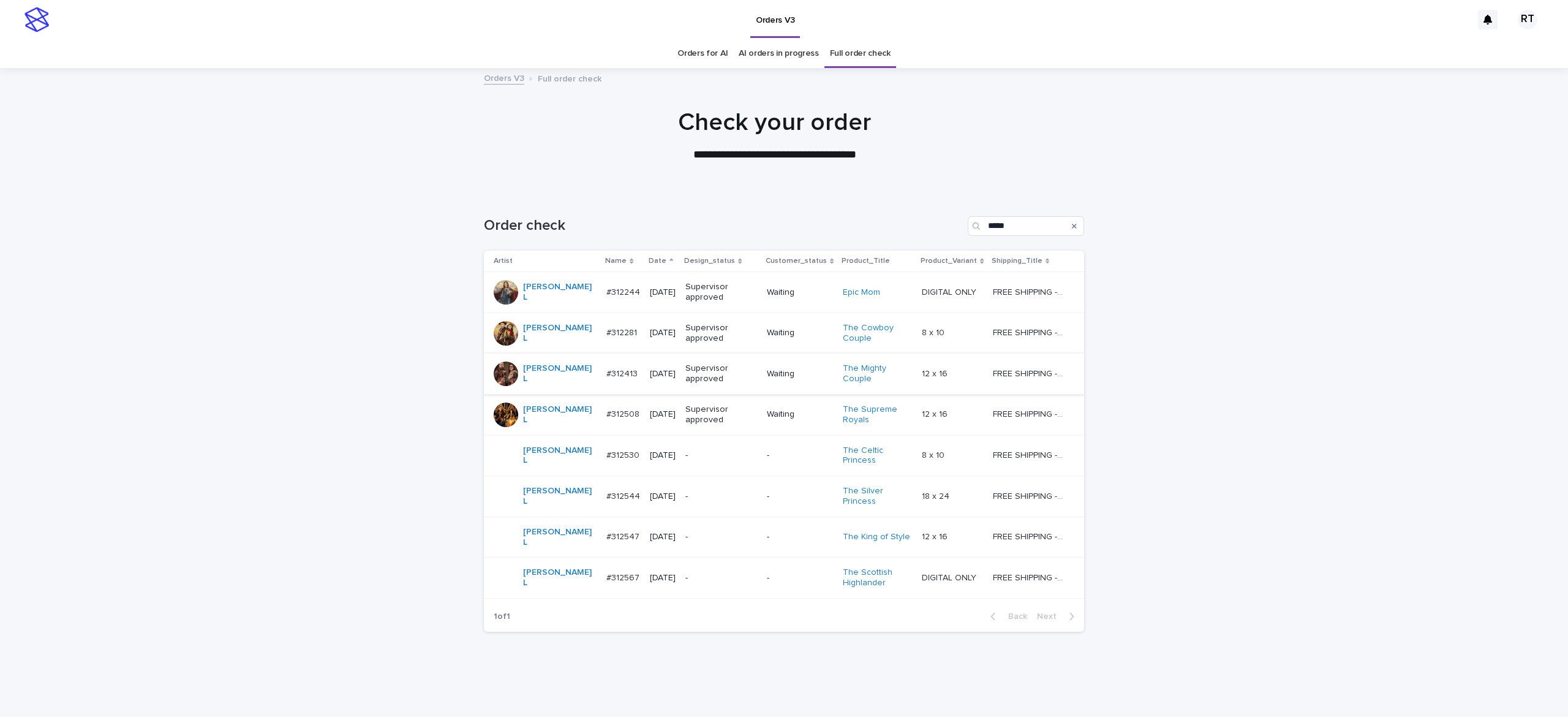
drag, startPoint x: 694, startPoint y: 524, endPoint x: 648, endPoint y: 382, distance: 149.3
click at [705, 532] on p "-" at bounding box center [721, 537] width 71 height 11
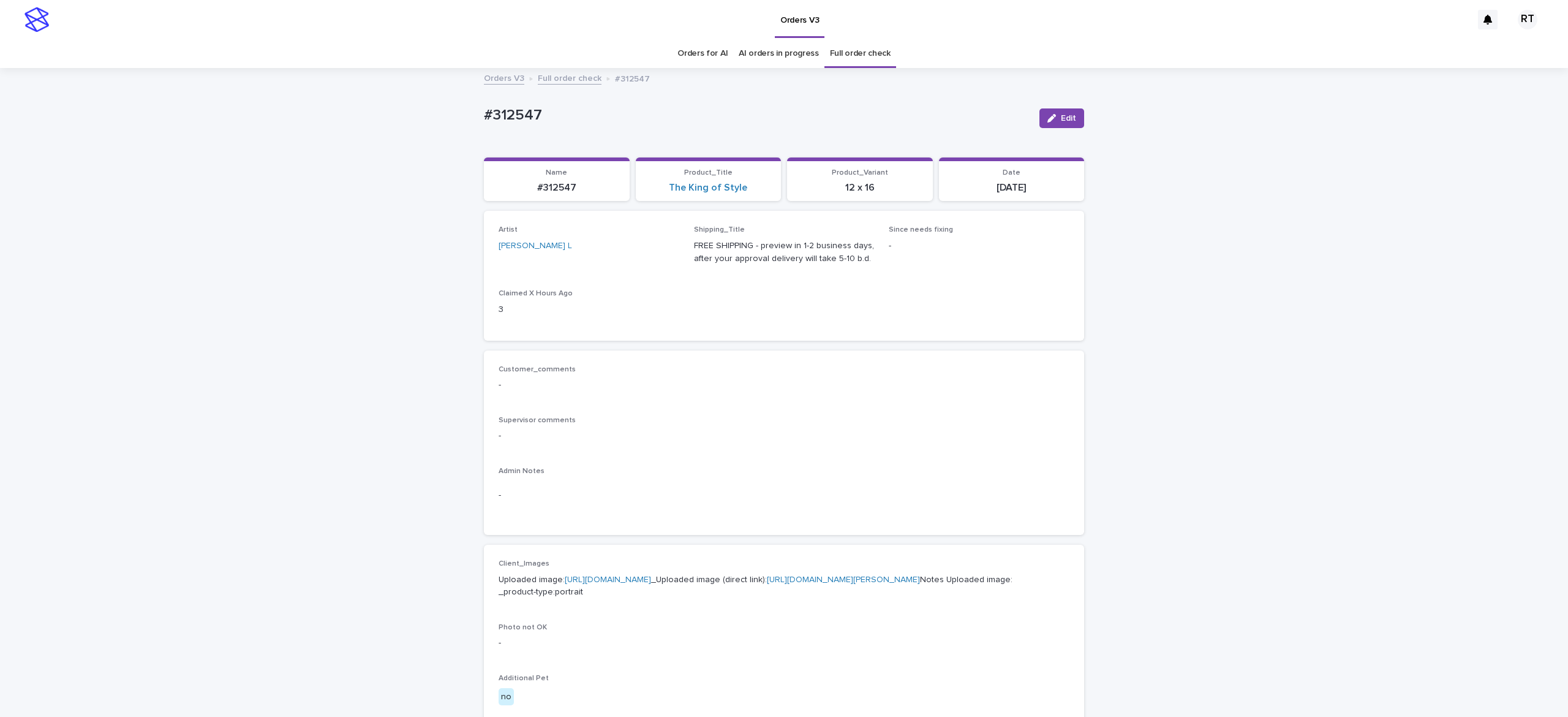
scroll to position [39, 0]
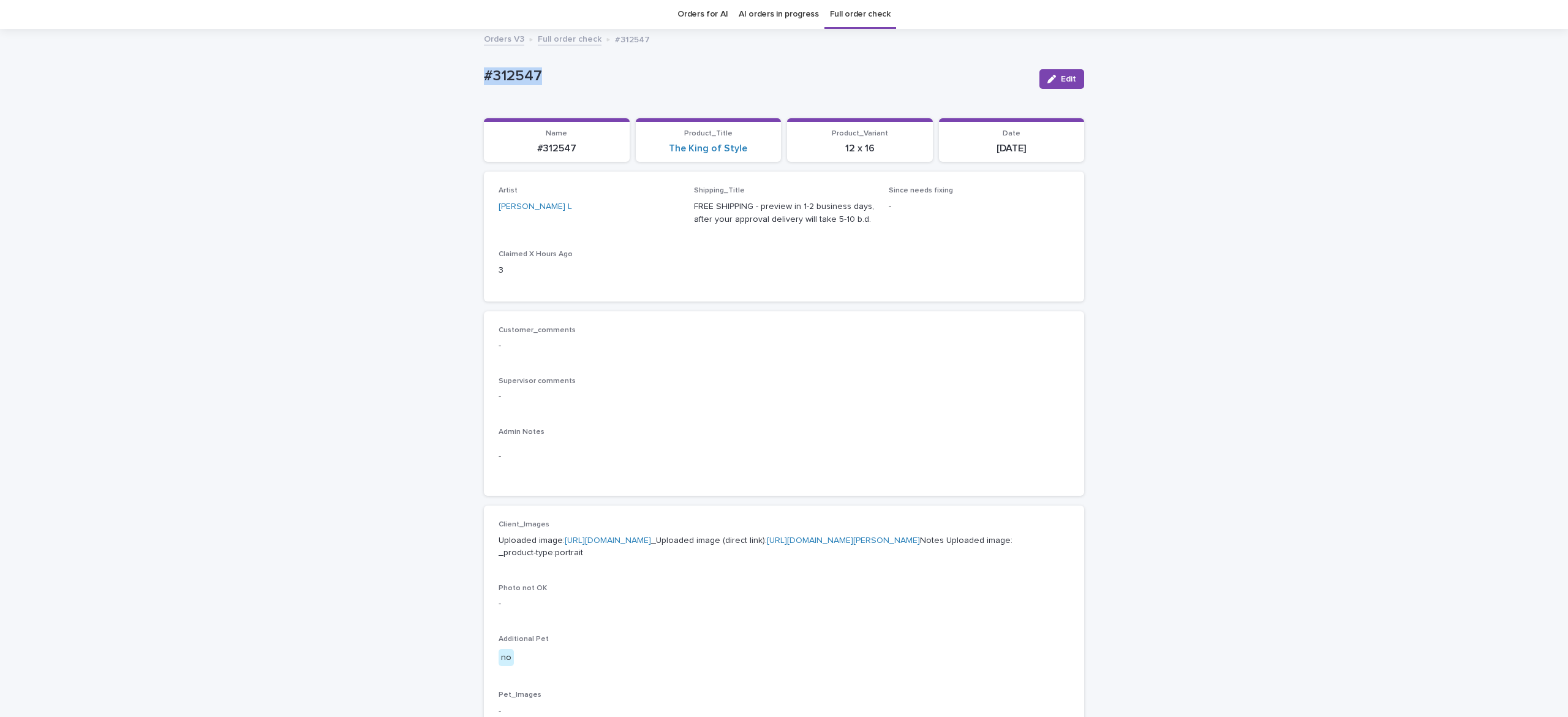
drag, startPoint x: 457, startPoint y: 58, endPoint x: 698, endPoint y: 61, distance: 241.0
click at [618, 54] on div "Loading... Saving… Loading... Saving… #312547 Edit #312547 Edit Sorry, there wa…" at bounding box center [784, 588] width 1568 height 1116
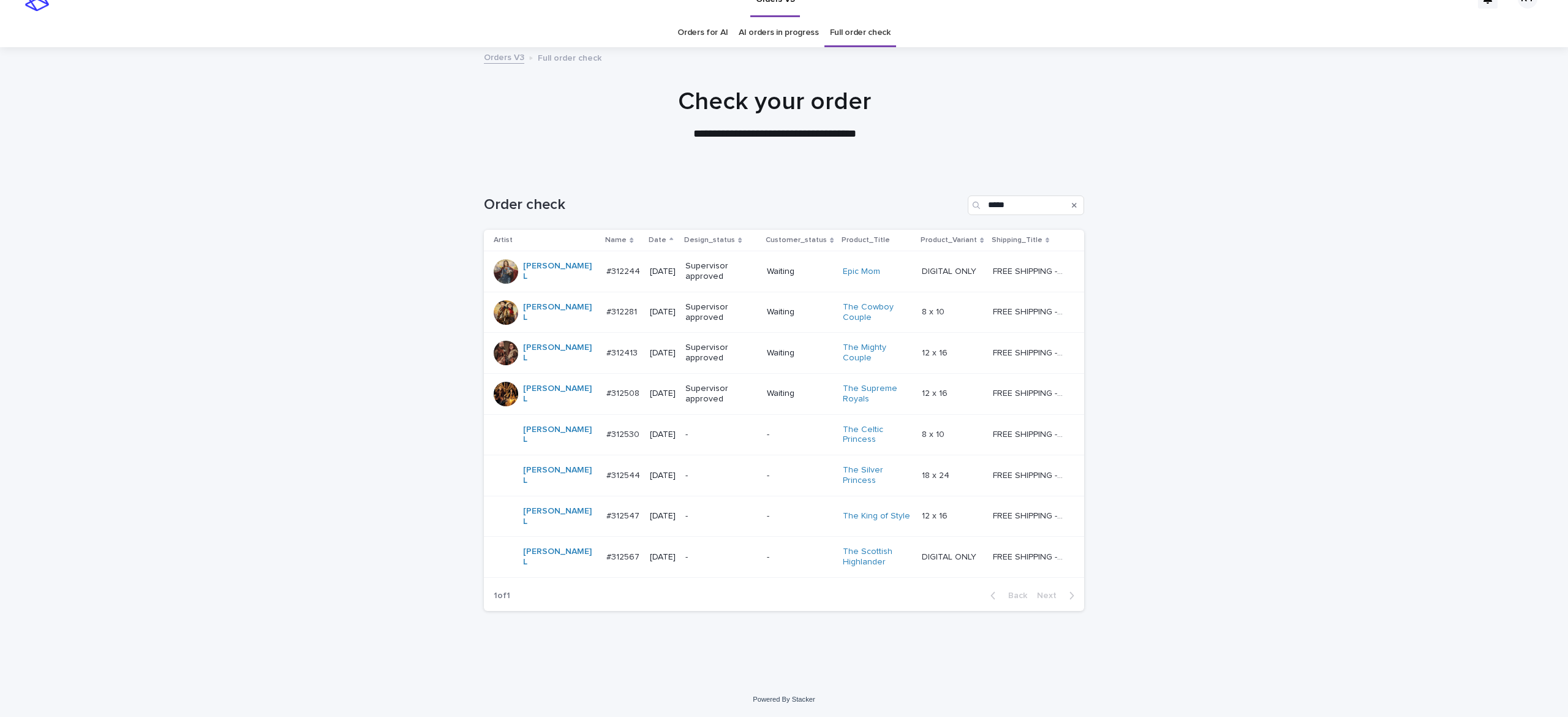
scroll to position [5, 0]
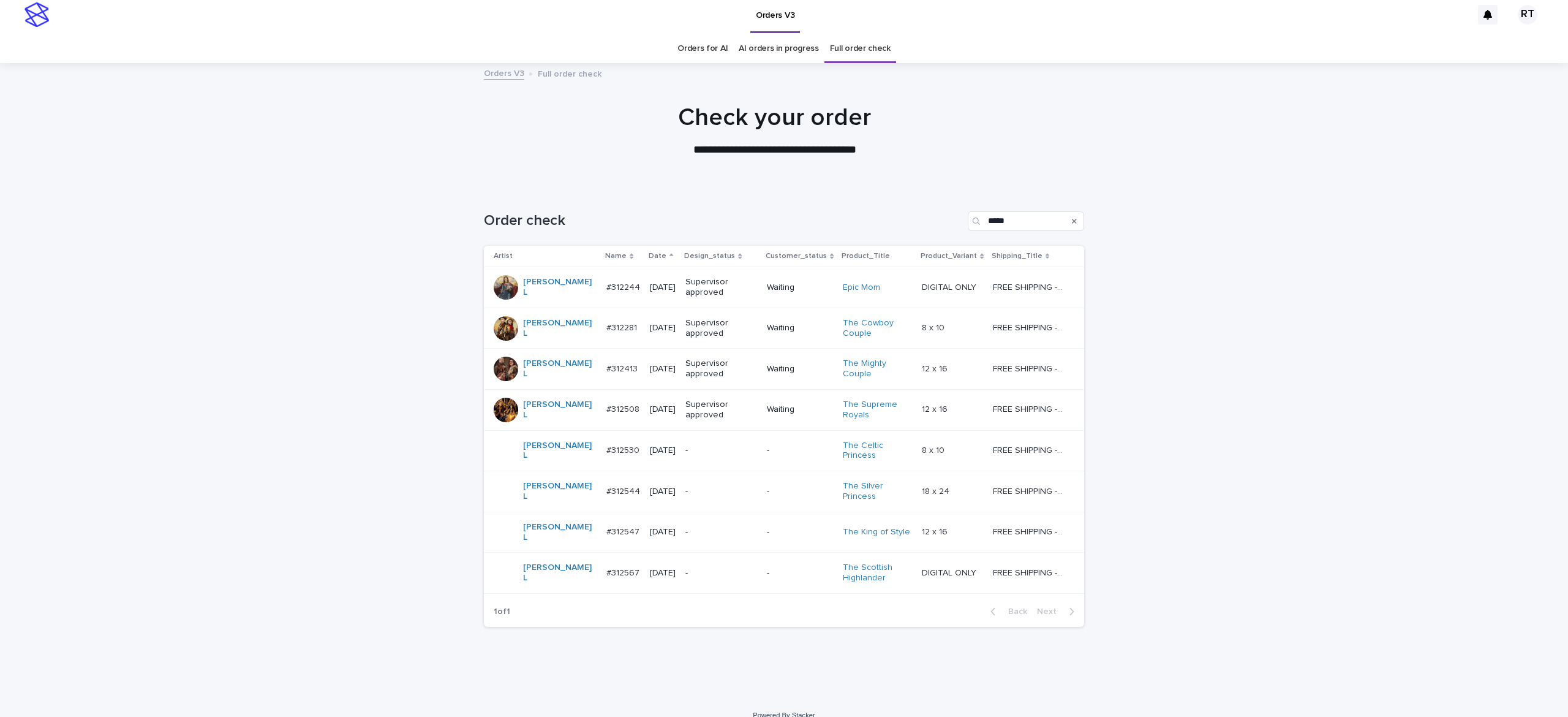
click at [685, 492] on div "-" at bounding box center [721, 492] width 71 height 20
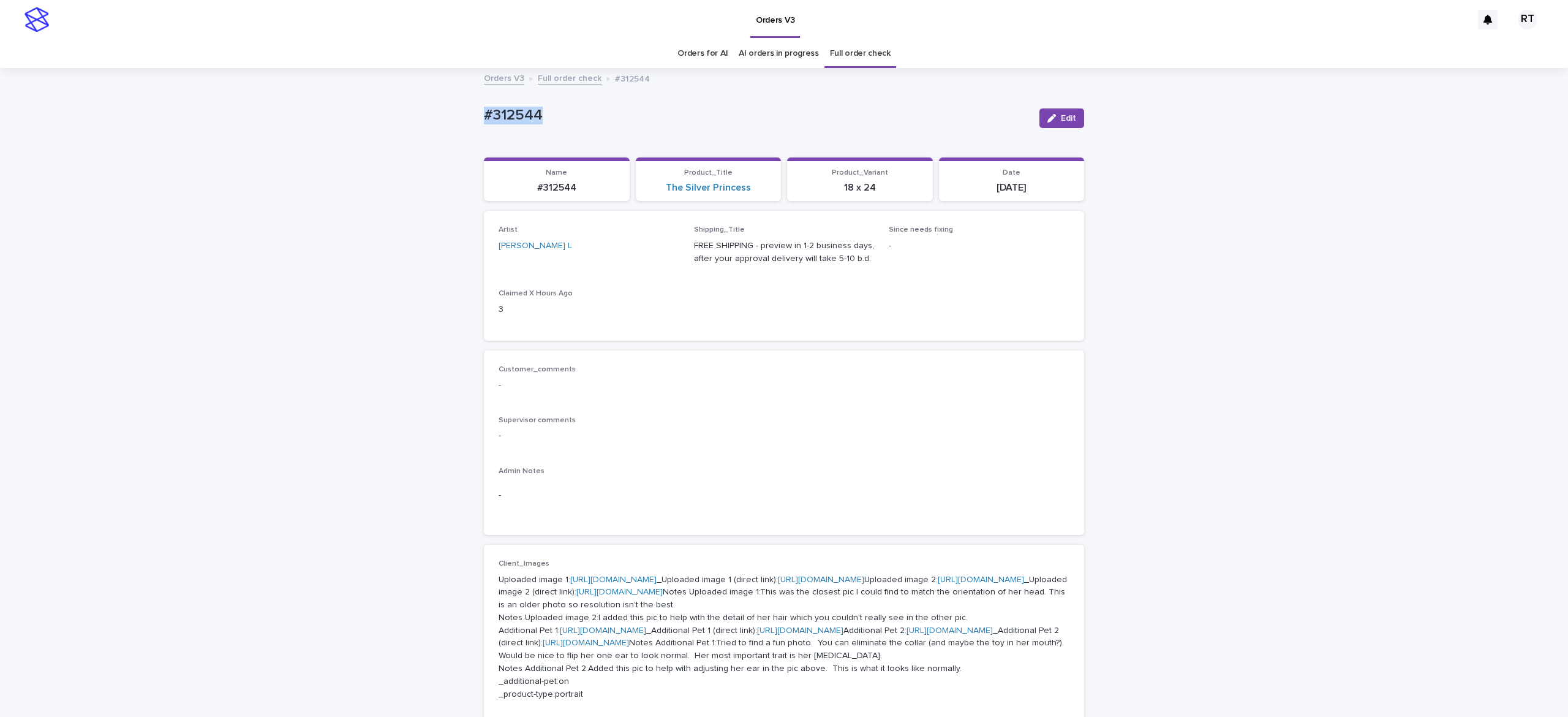
drag, startPoint x: 449, startPoint y: 99, endPoint x: 684, endPoint y: 151, distance: 240.7
copy p "#312544"
drag, startPoint x: 353, startPoint y: 162, endPoint x: 363, endPoint y: 163, distance: 10.0
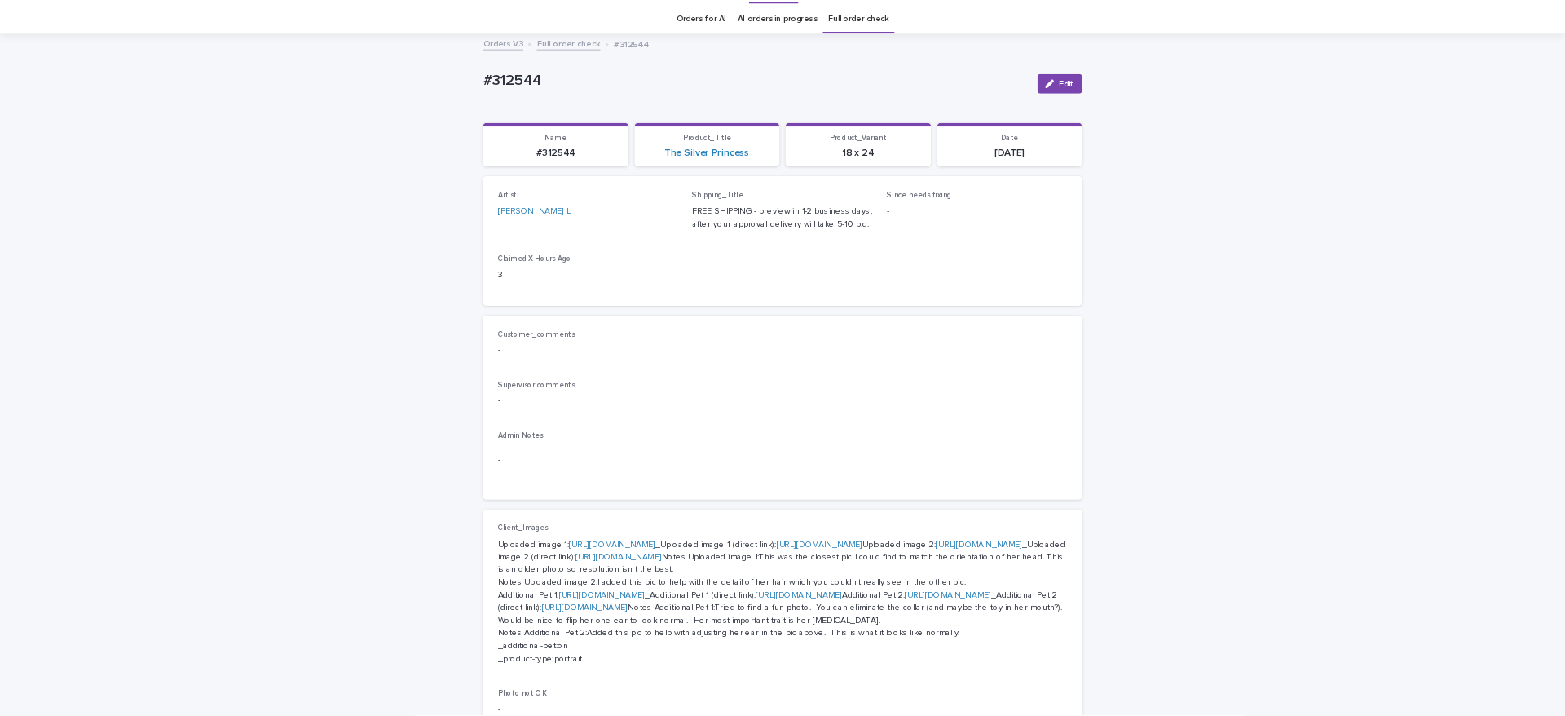
scroll to position [276, 0]
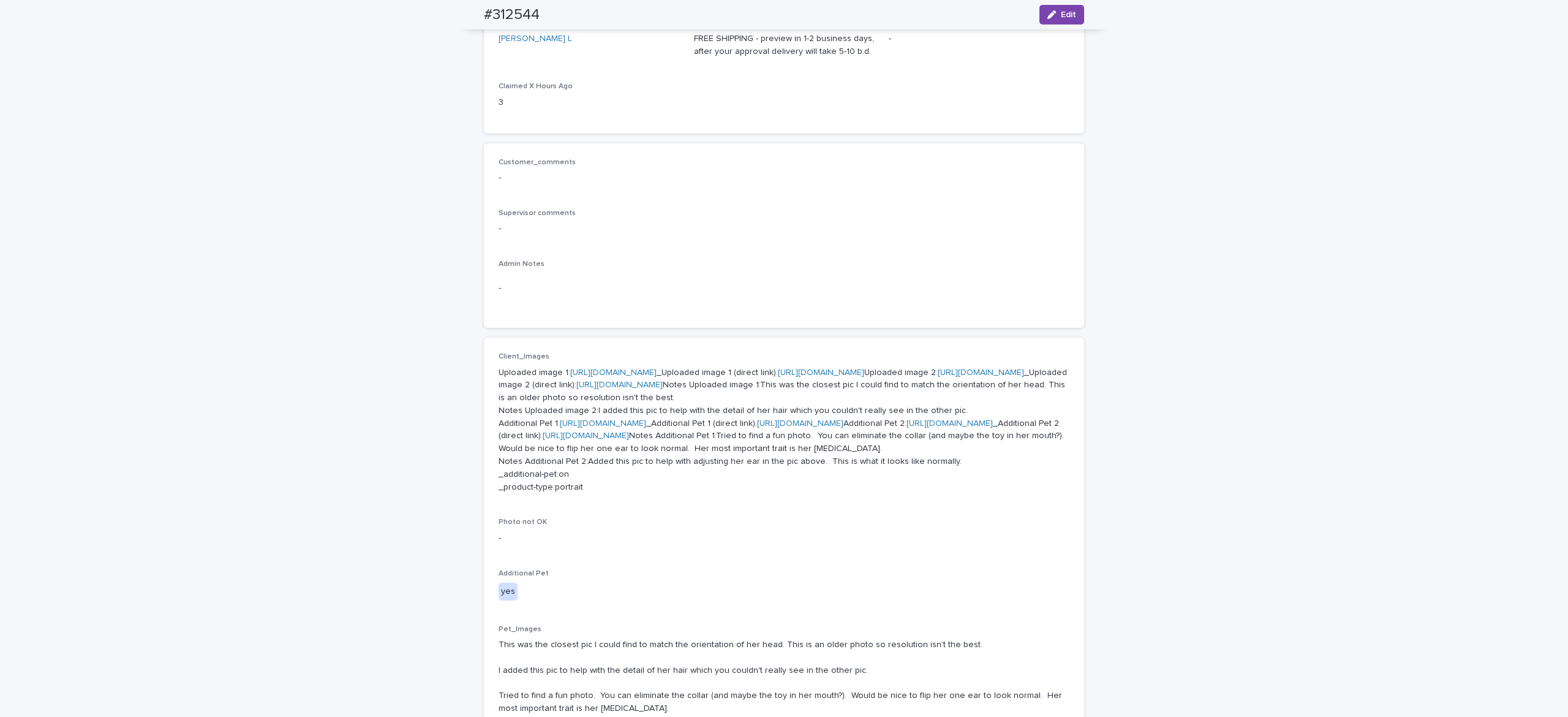
click at [586, 377] on link "[URL][DOMAIN_NAME]" at bounding box center [613, 372] width 86 height 8
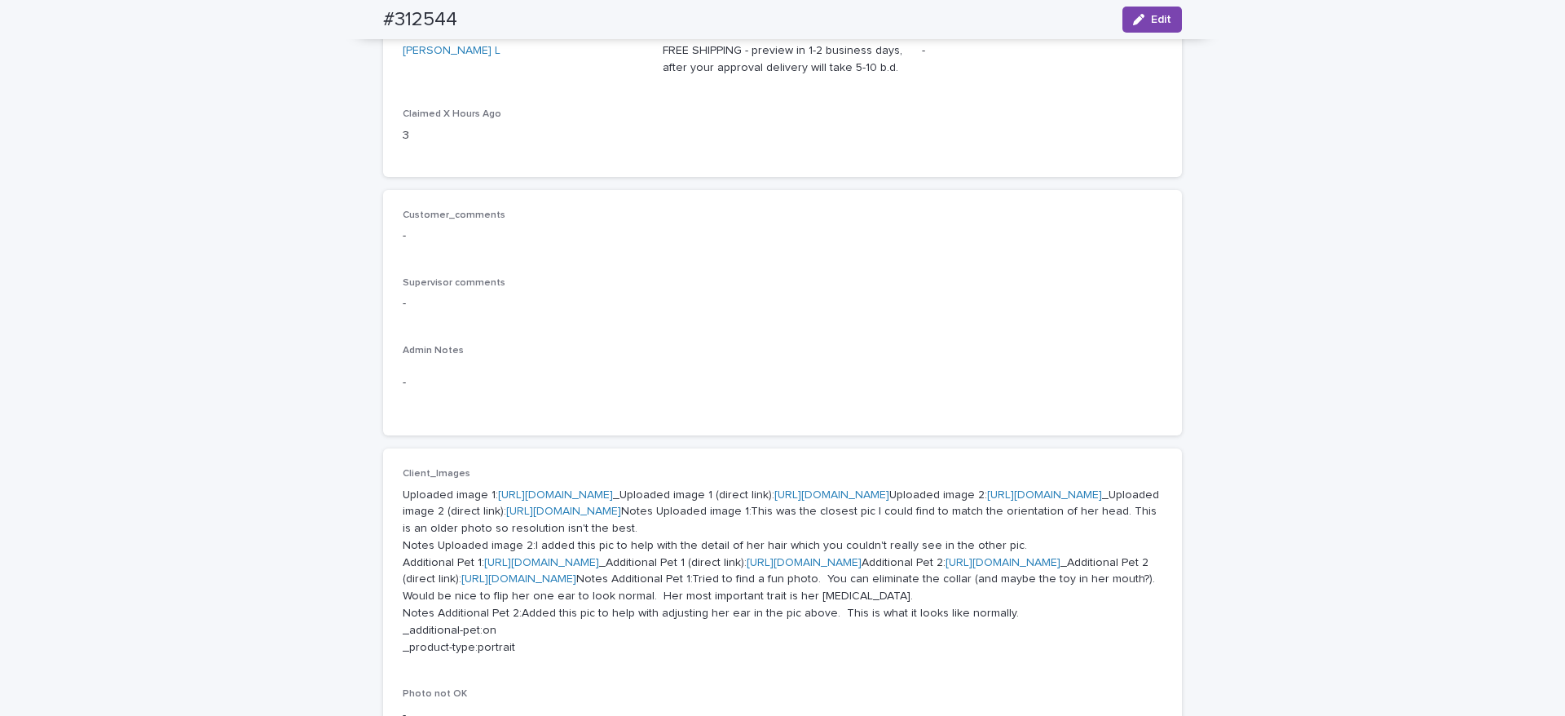
click at [987, 501] on link "[URL][DOMAIN_NAME]" at bounding box center [1044, 494] width 115 height 11
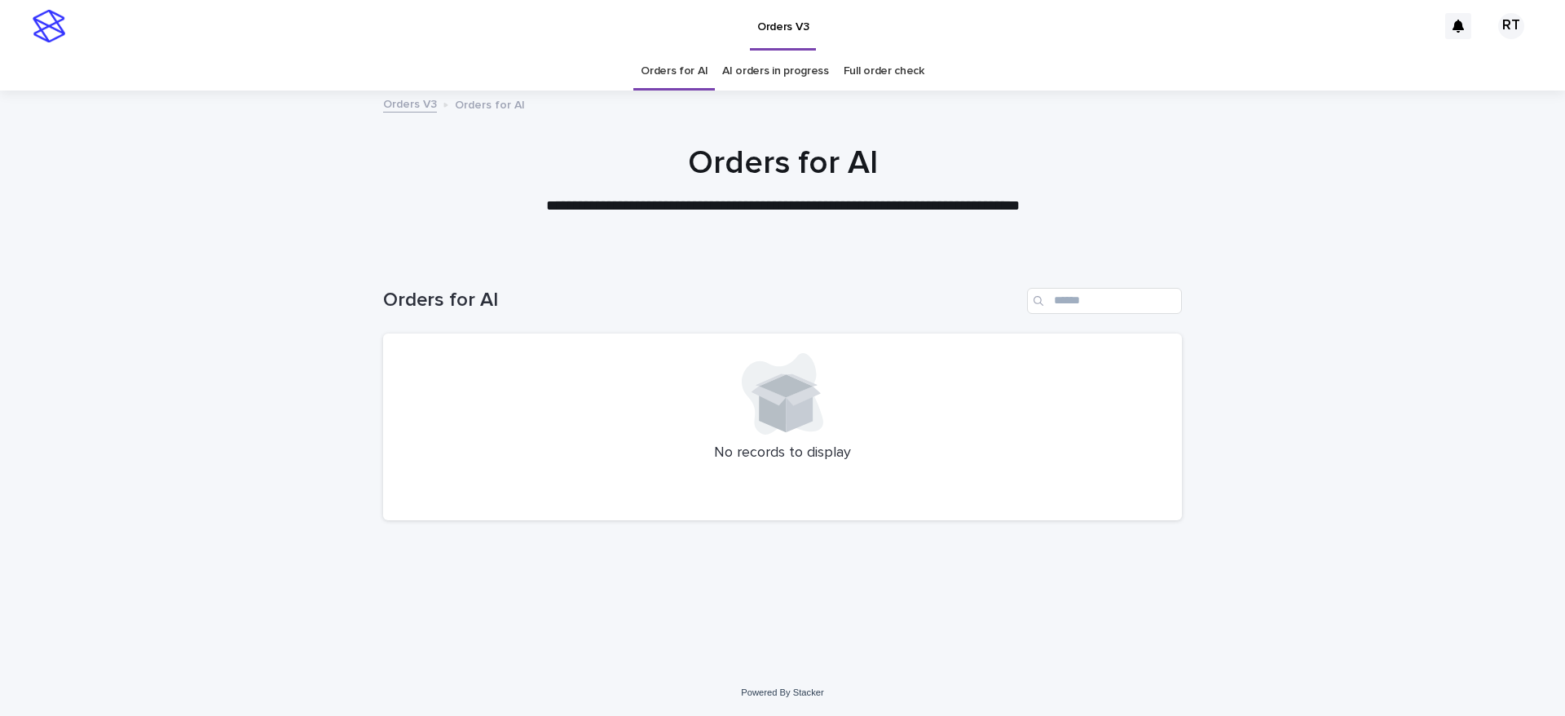
click at [871, 66] on link "Full order check" at bounding box center [884, 71] width 81 height 38
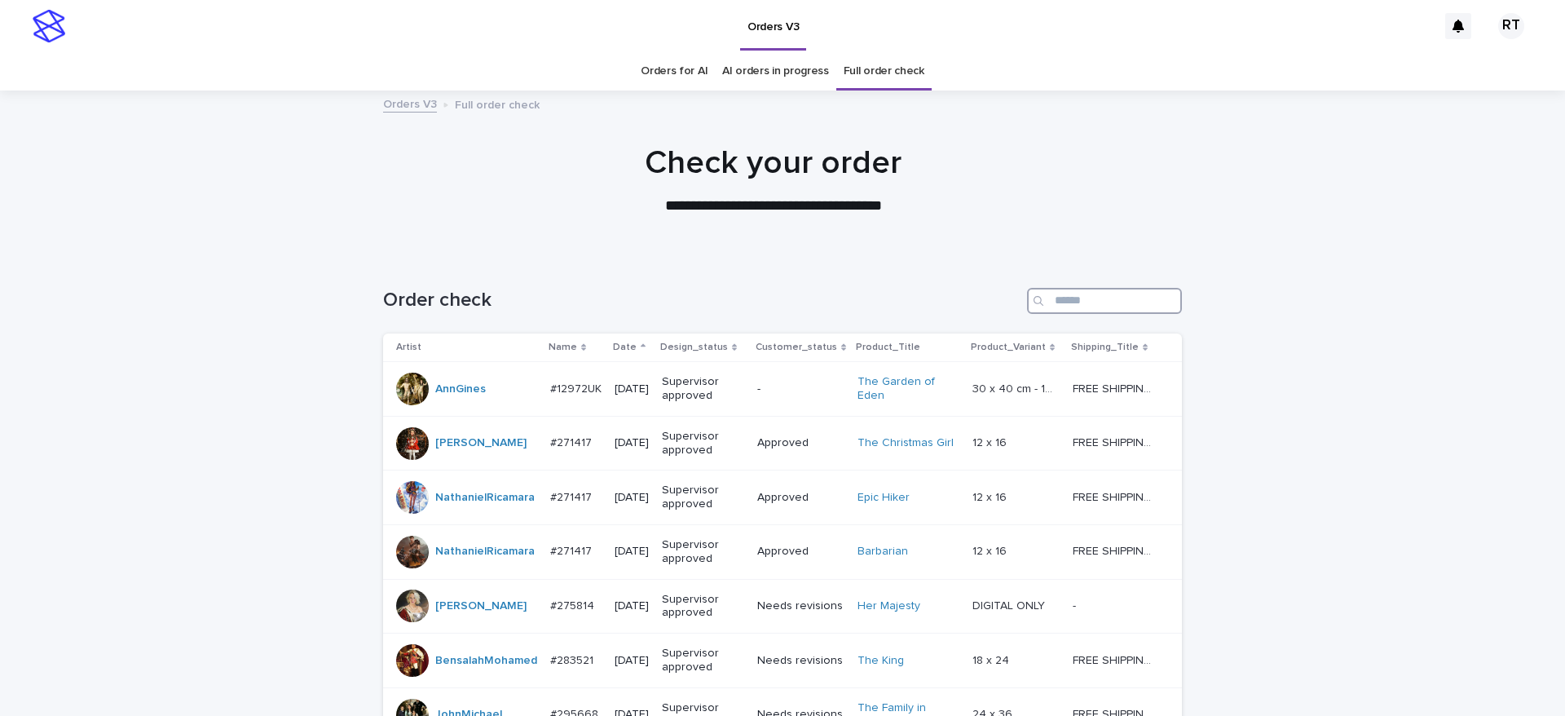
drag, startPoint x: 1083, startPoint y: 302, endPoint x: 1100, endPoint y: 302, distance: 17.9
click at [1085, 302] on input "Search" at bounding box center [1104, 301] width 155 height 26
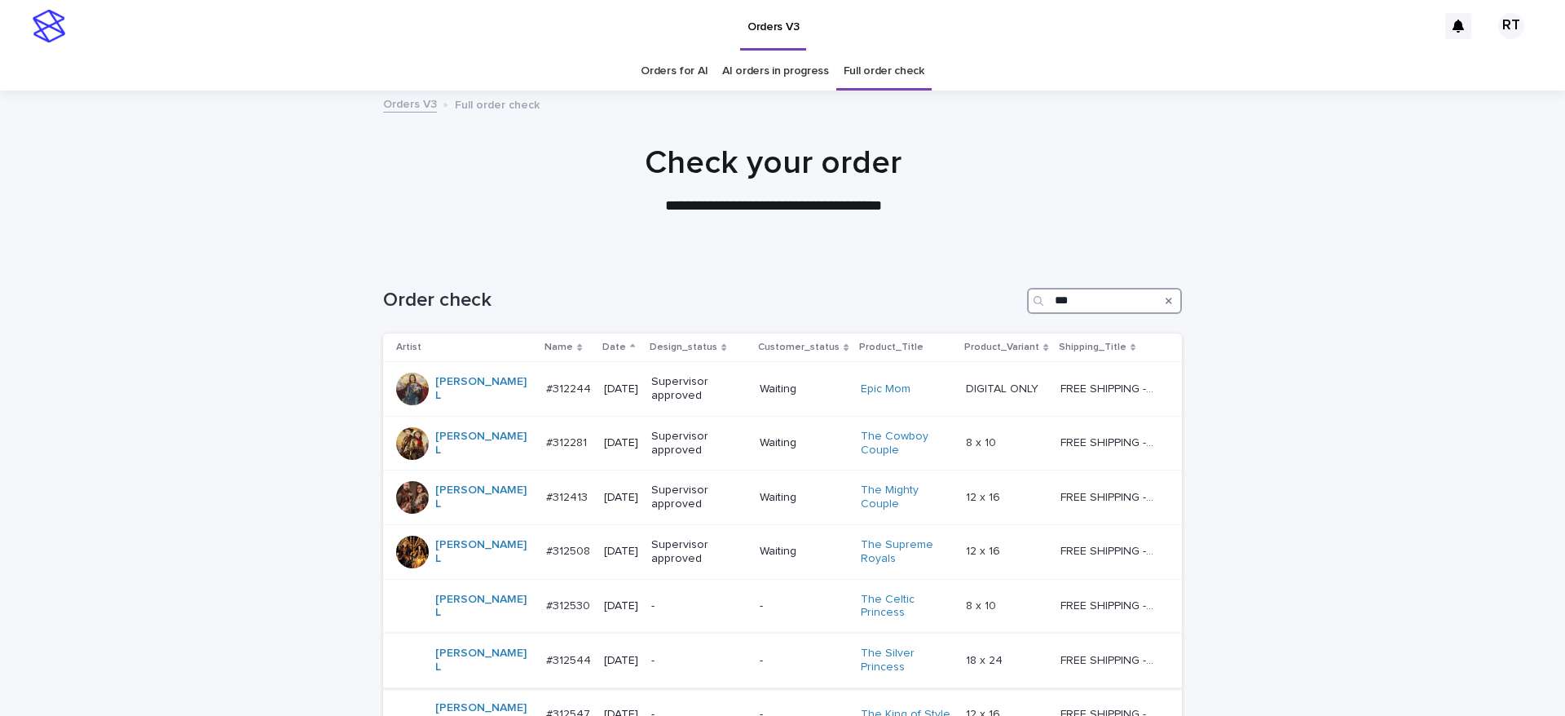
type input "***"
click at [651, 654] on p "-" at bounding box center [698, 661] width 95 height 14
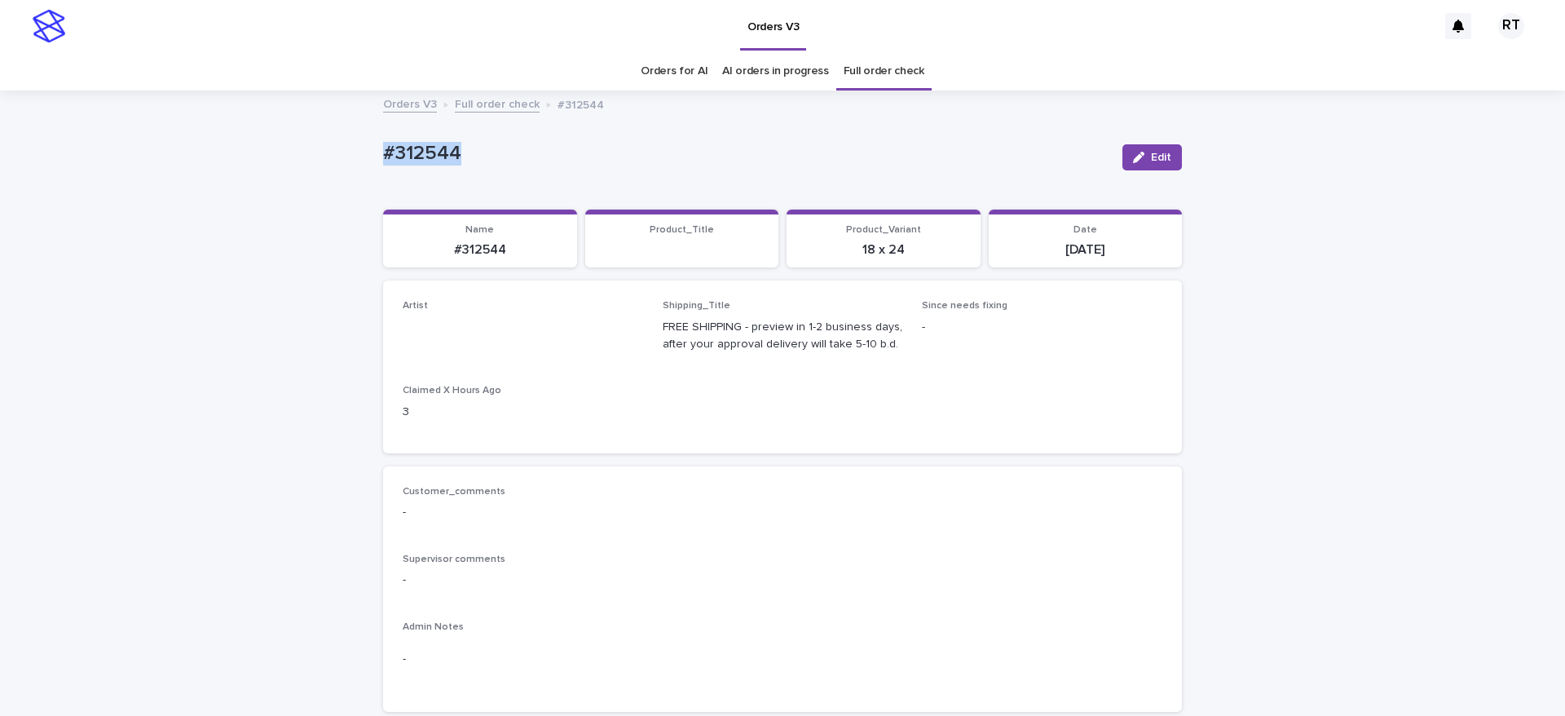
drag, startPoint x: 426, startPoint y: 146, endPoint x: 592, endPoint y: 163, distance: 166.4
